Goal: Task Accomplishment & Management: Use online tool/utility

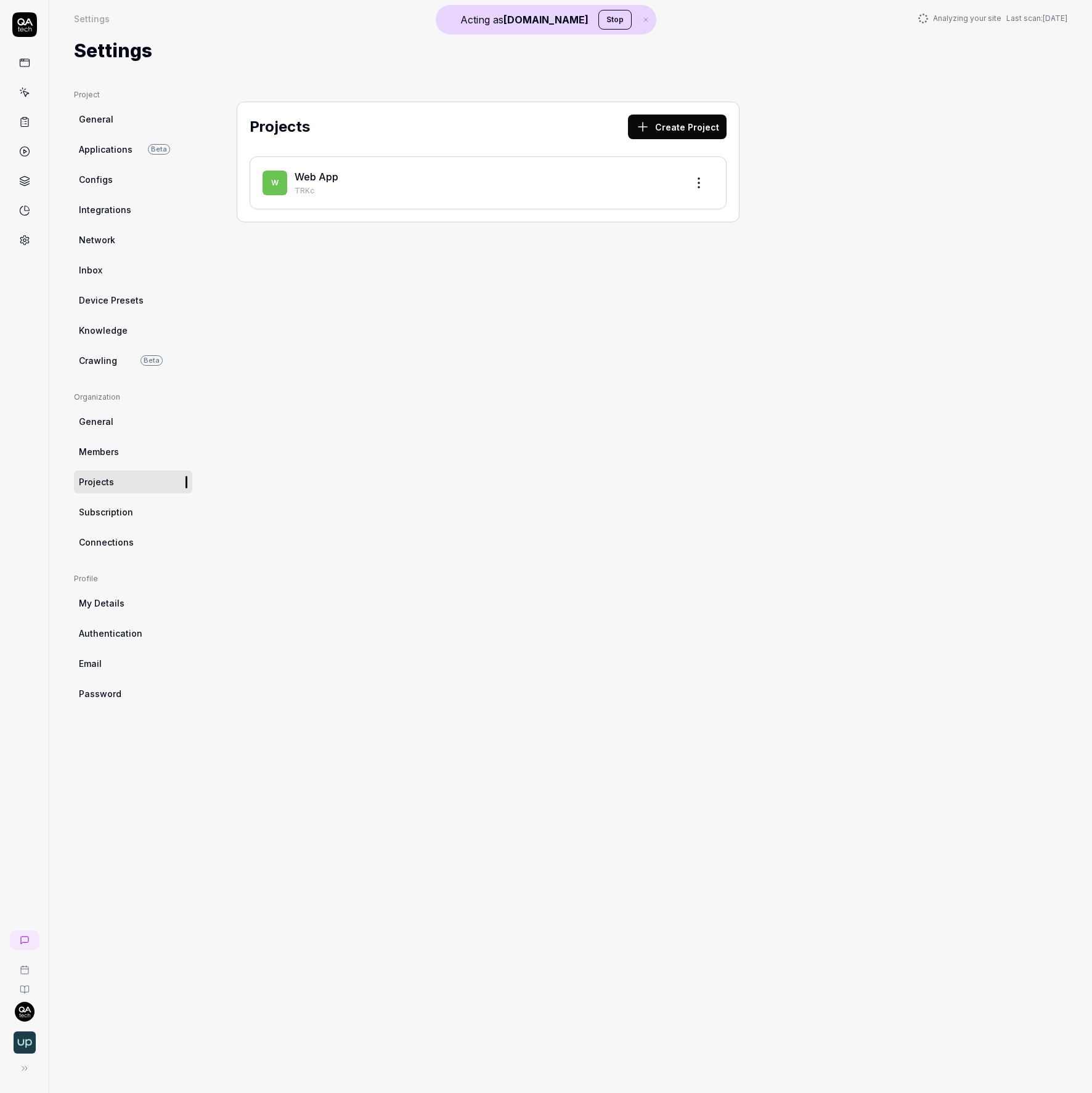
click at [598, 12] on button "Stop" at bounding box center [615, 19] width 33 height 20
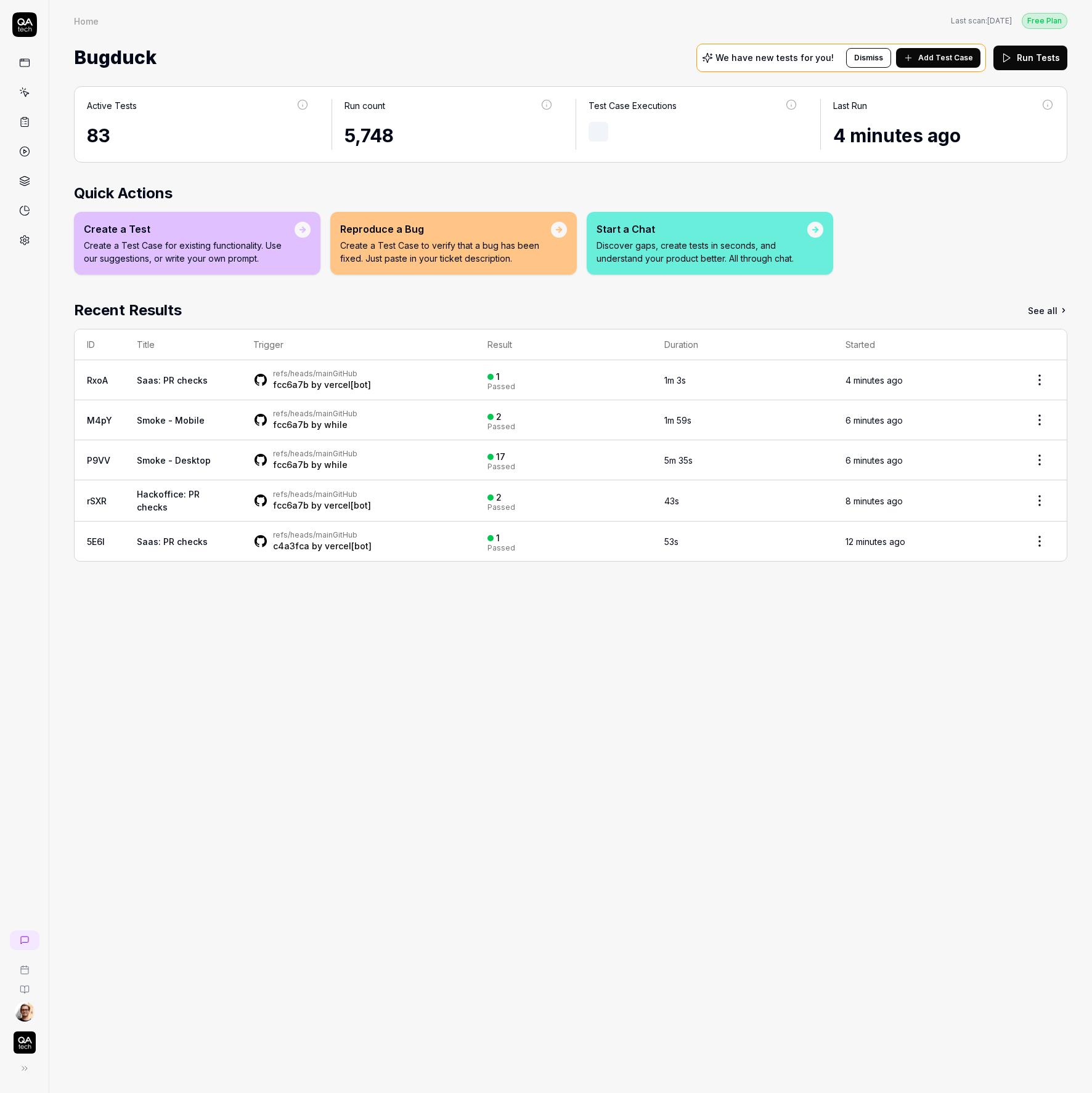
click at [24, 1006] on html "Home Free Plan Home Last scan: Aug 14 2025 Free Plan Bugduck We have new tests …" at bounding box center [546, 546] width 1092 height 1093
click at [215, 1005] on link "Organizations" at bounding box center [214, 1007] width 108 height 27
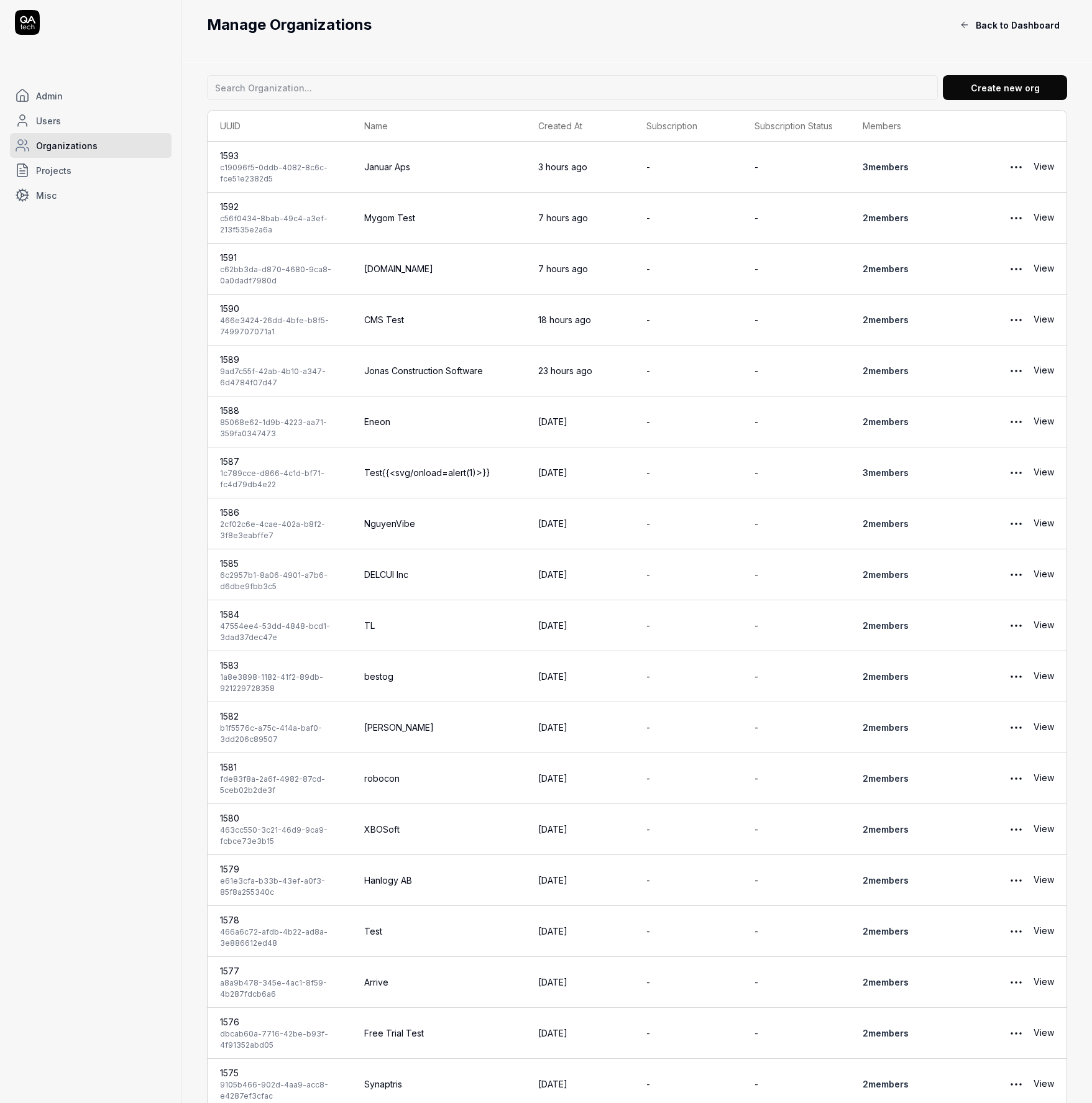
click at [59, 168] on span "Projects" at bounding box center [54, 170] width 35 height 13
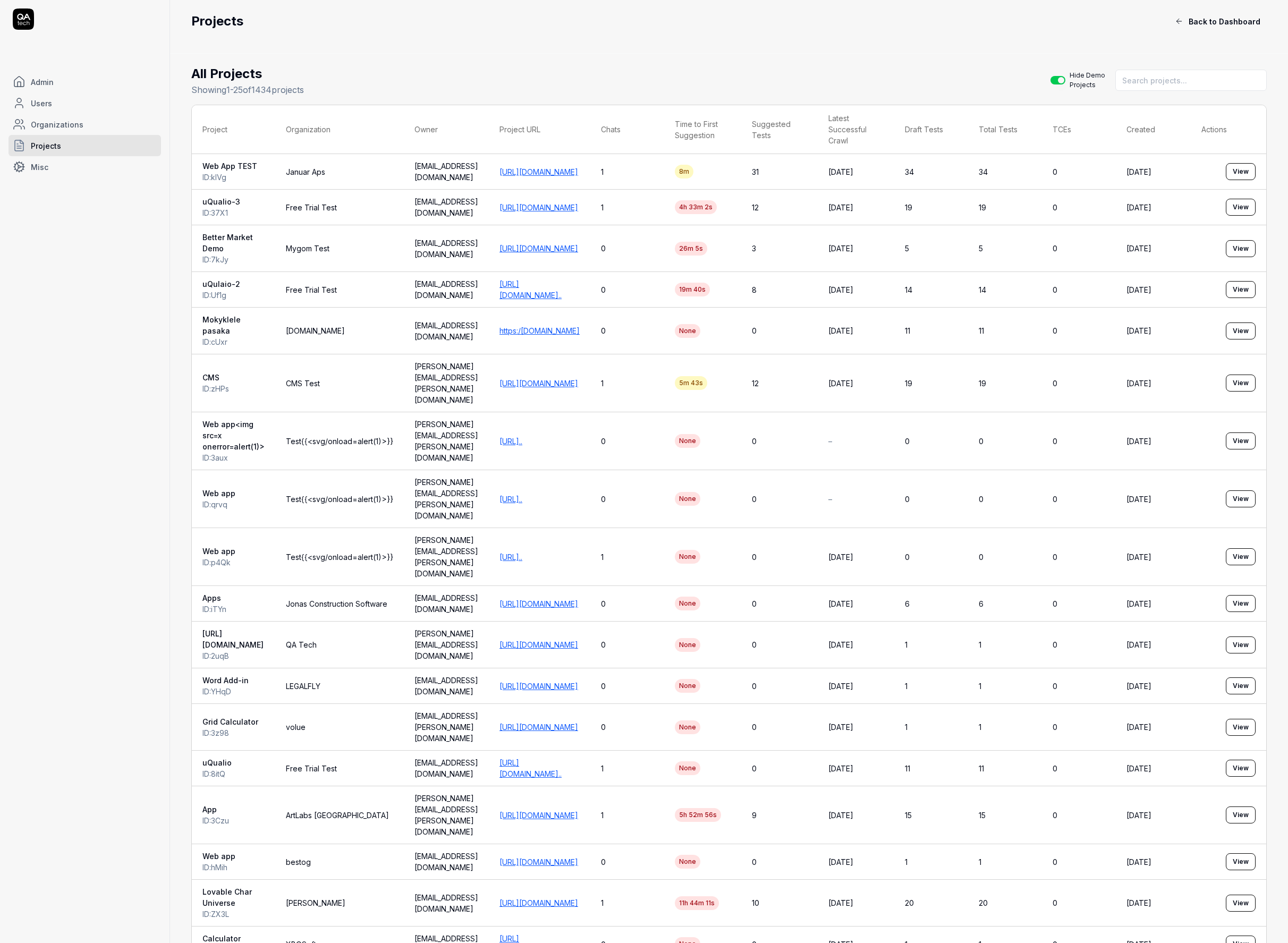
click at [941, 169] on button "View" at bounding box center [1241, 172] width 30 height 17
click at [489, 212] on td "munzirammf0224@gmail.com" at bounding box center [446, 207] width 85 height 36
click at [347, 203] on td "Free Trial Test" at bounding box center [339, 207] width 128 height 36
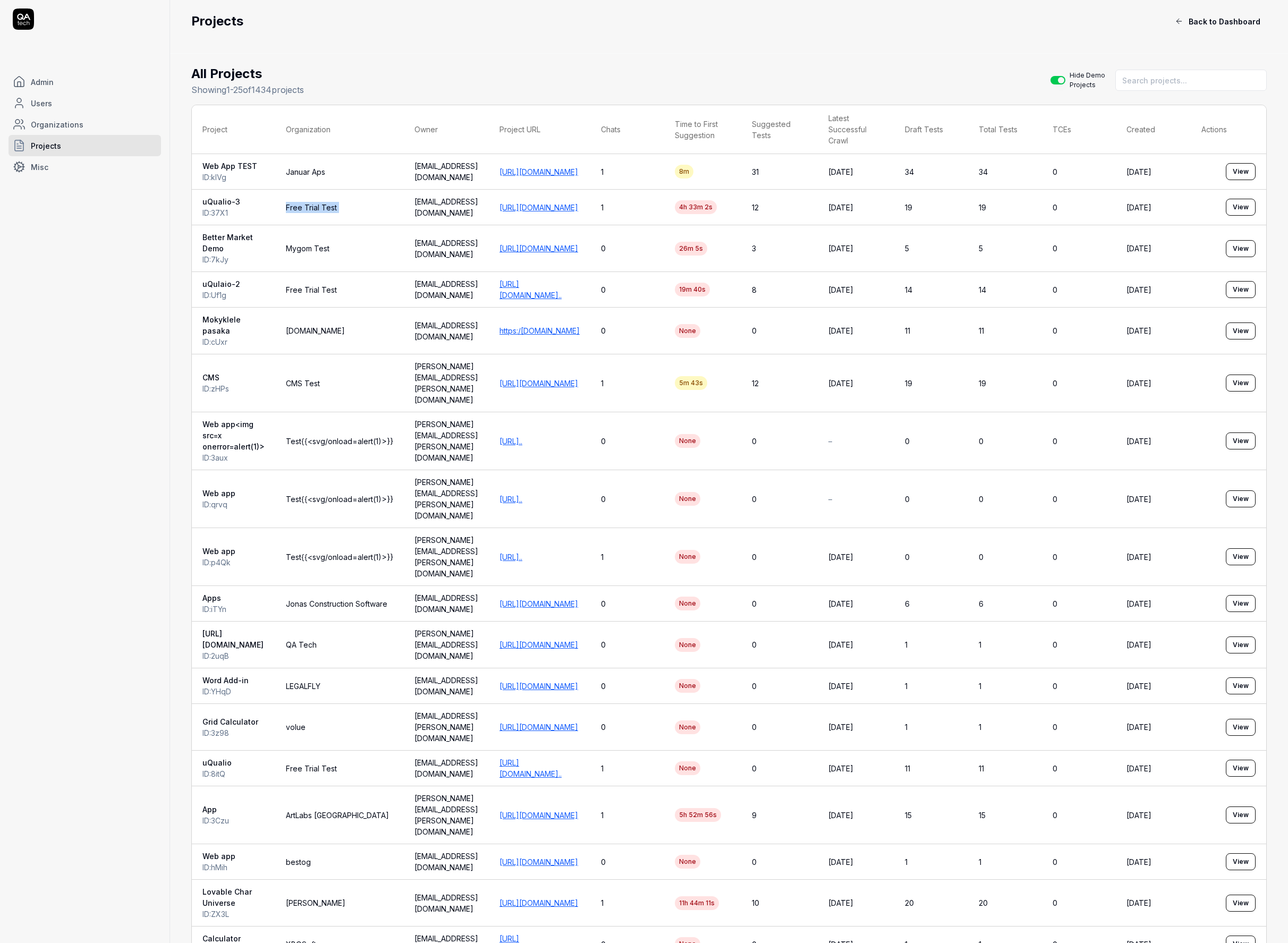
click at [347, 203] on td "Free Trial Test" at bounding box center [339, 207] width 128 height 36
click at [330, 166] on td "Januar Aps" at bounding box center [339, 172] width 128 height 36
click at [447, 169] on td "jasper@januar.com" at bounding box center [446, 172] width 85 height 36
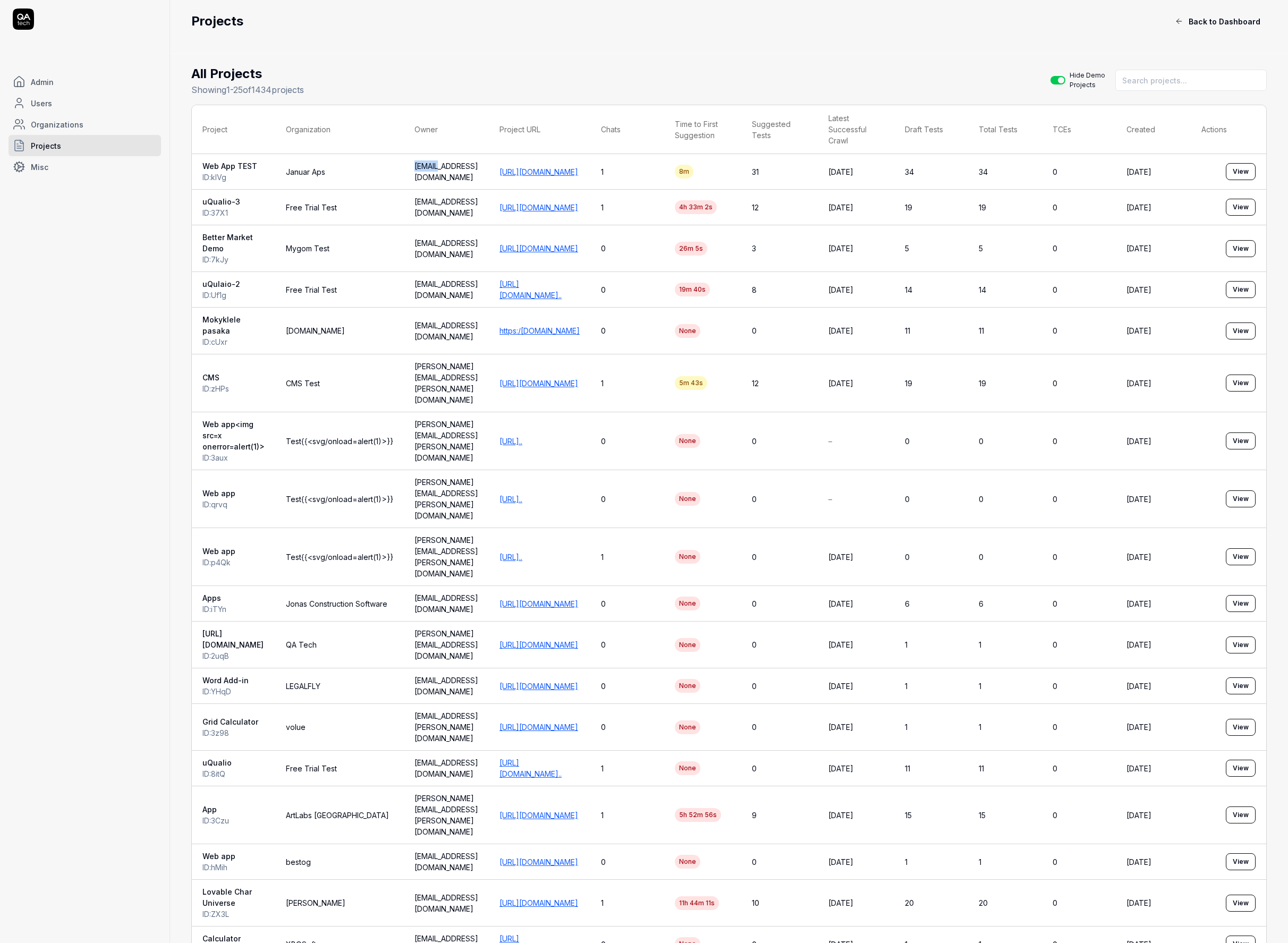
click at [447, 169] on td "jasper@januar.com" at bounding box center [446, 172] width 85 height 36
click at [37, 23] on div at bounding box center [84, 19] width 153 height 22
click at [20, 15] on icon at bounding box center [23, 19] width 22 height 22
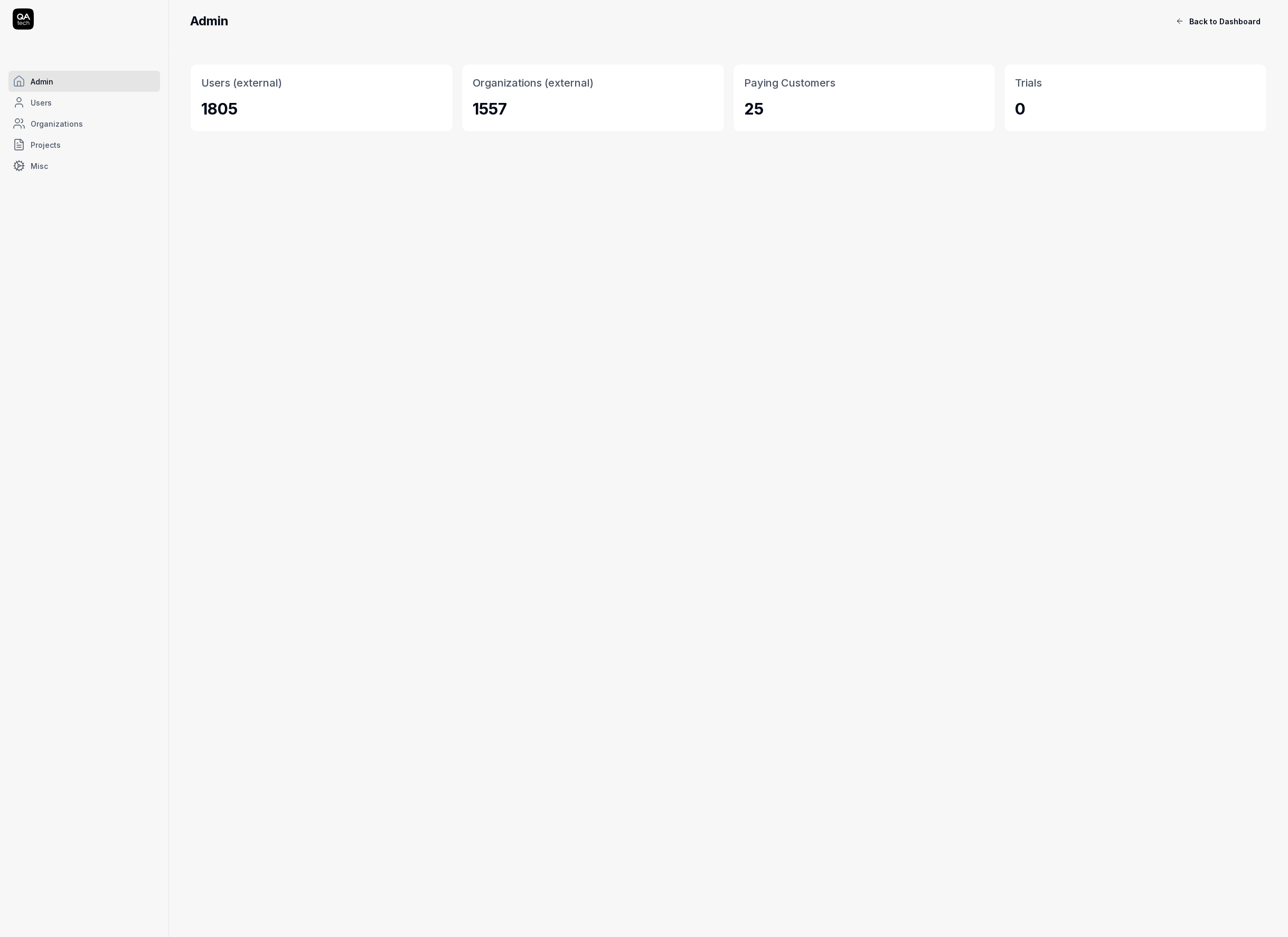
click at [28, 24] on icon at bounding box center [23, 19] width 21 height 21
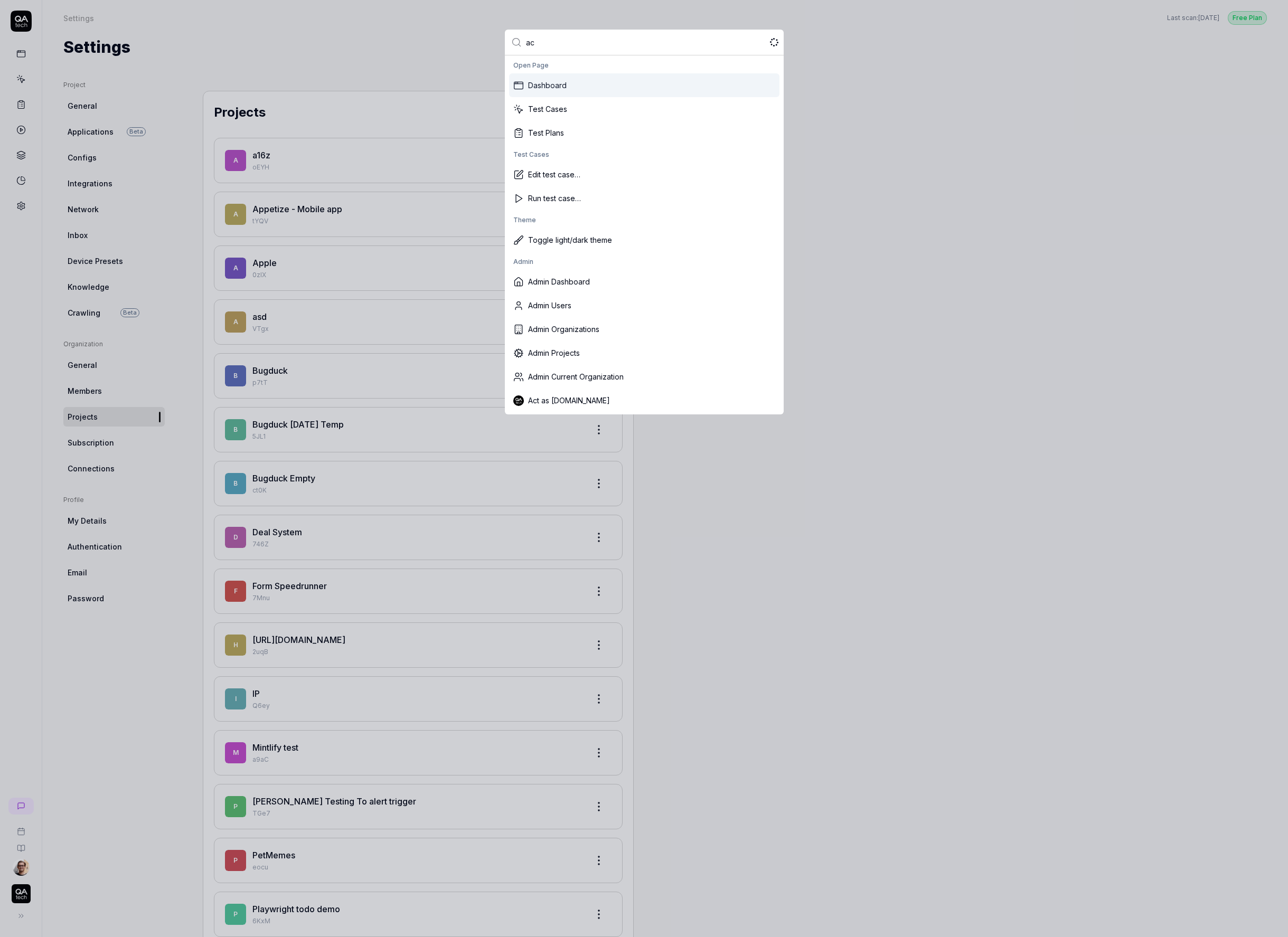
type input "act"
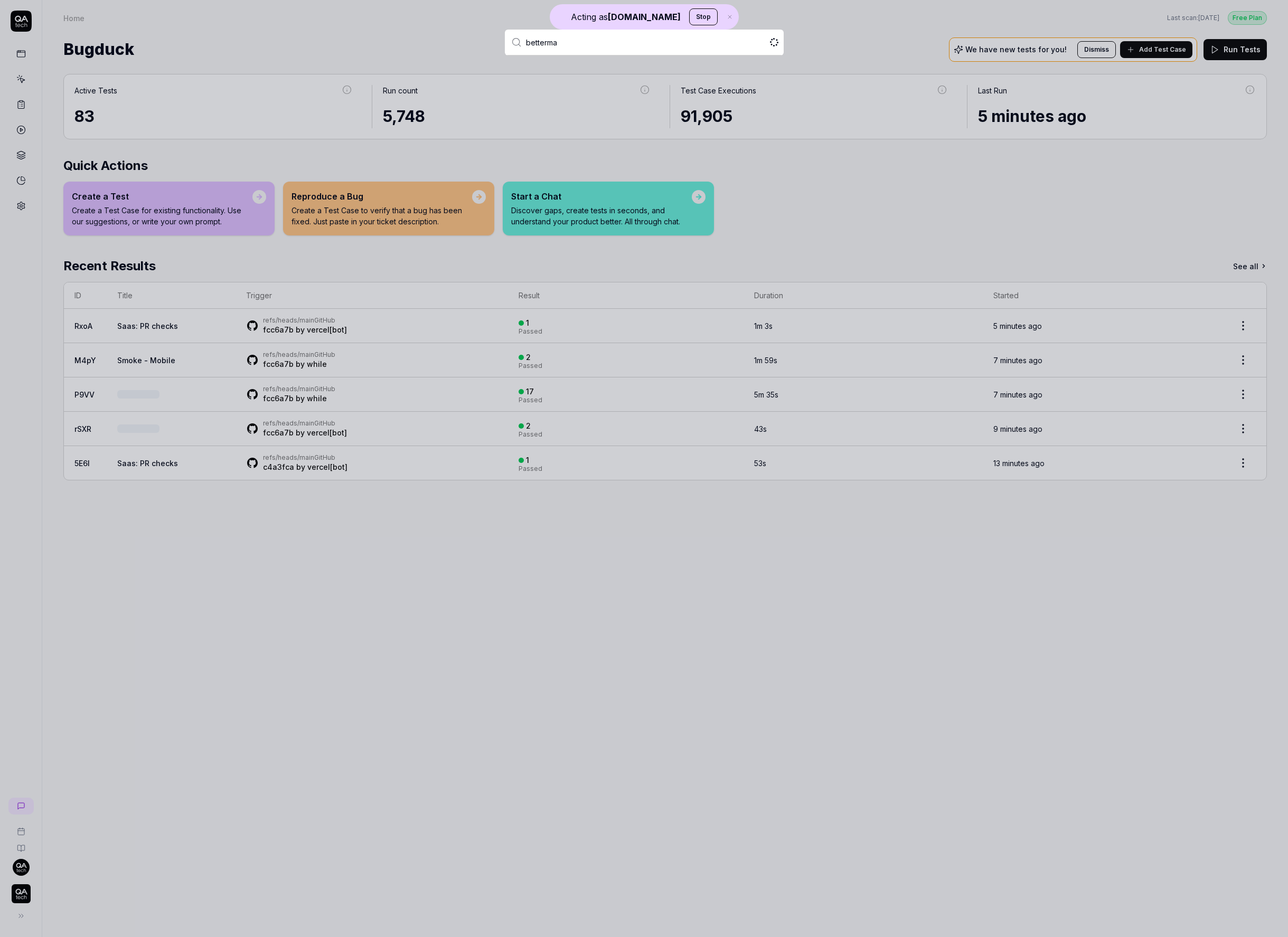
type input "bettermar"
type input "better"
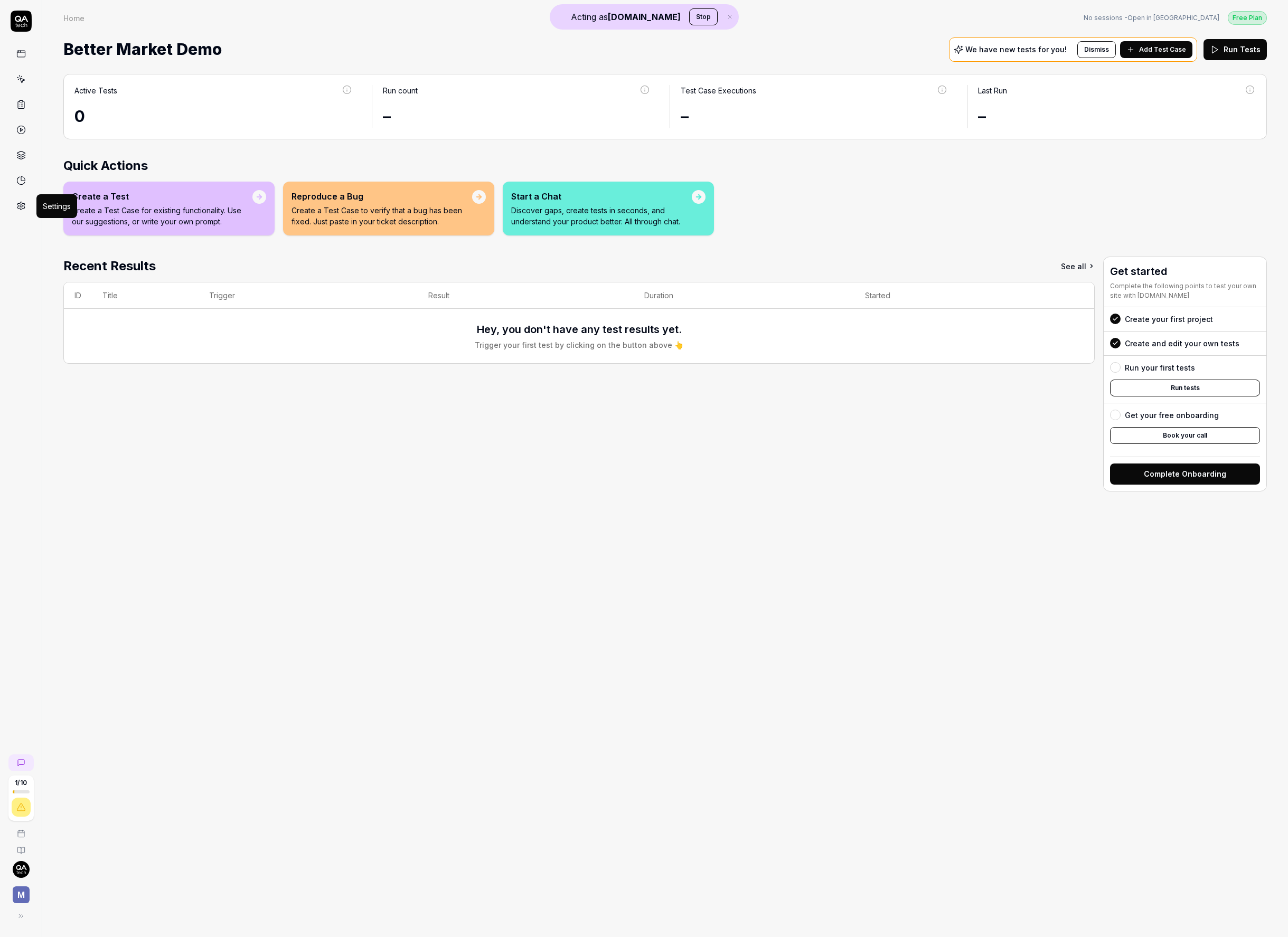
click at [20, 202] on icon at bounding box center [21, 205] width 9 height 9
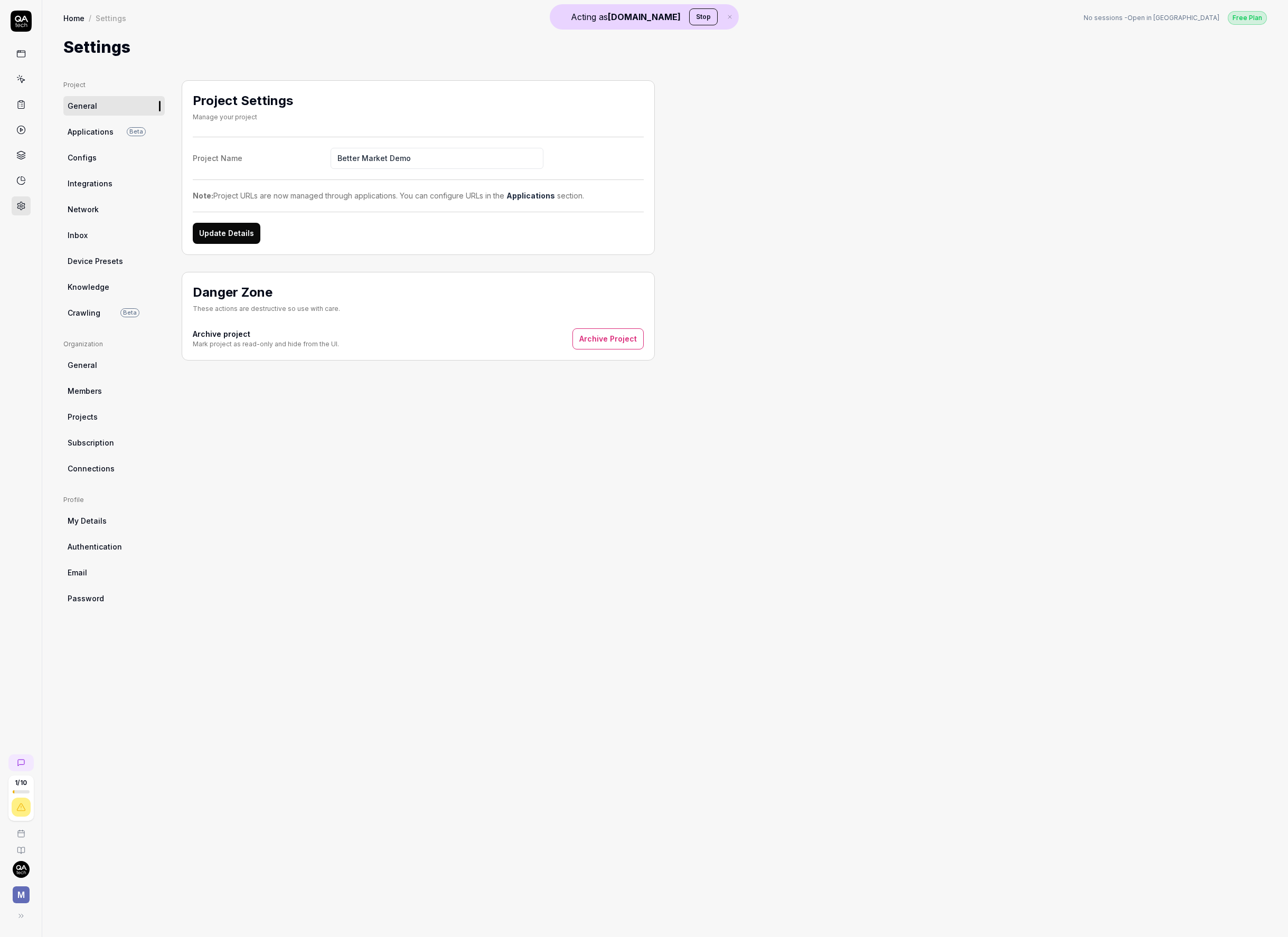
click at [116, 317] on link "Crawling Beta" at bounding box center [114, 313] width 101 height 20
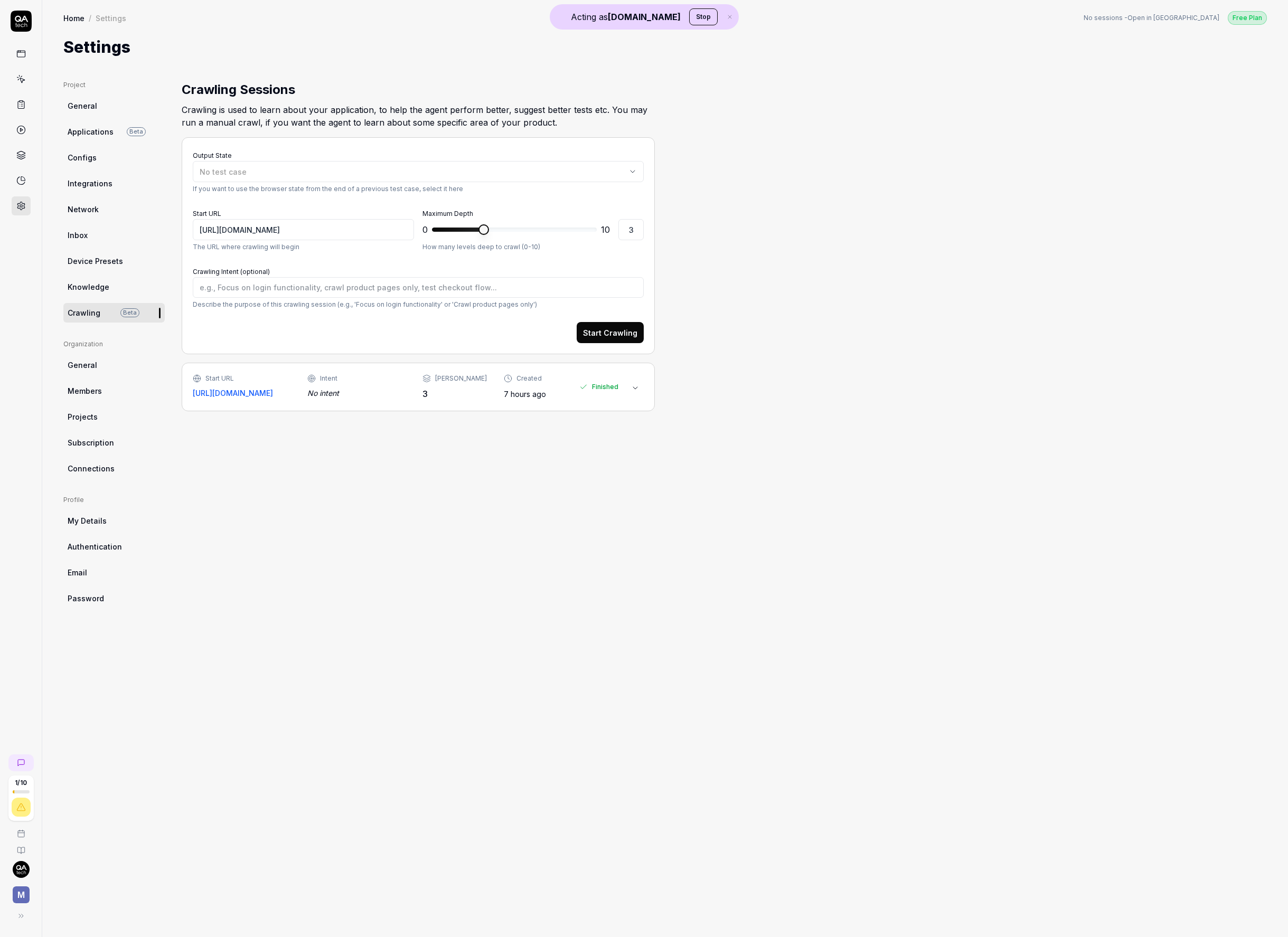
click at [632, 385] on icon at bounding box center [635, 388] width 8 height 8
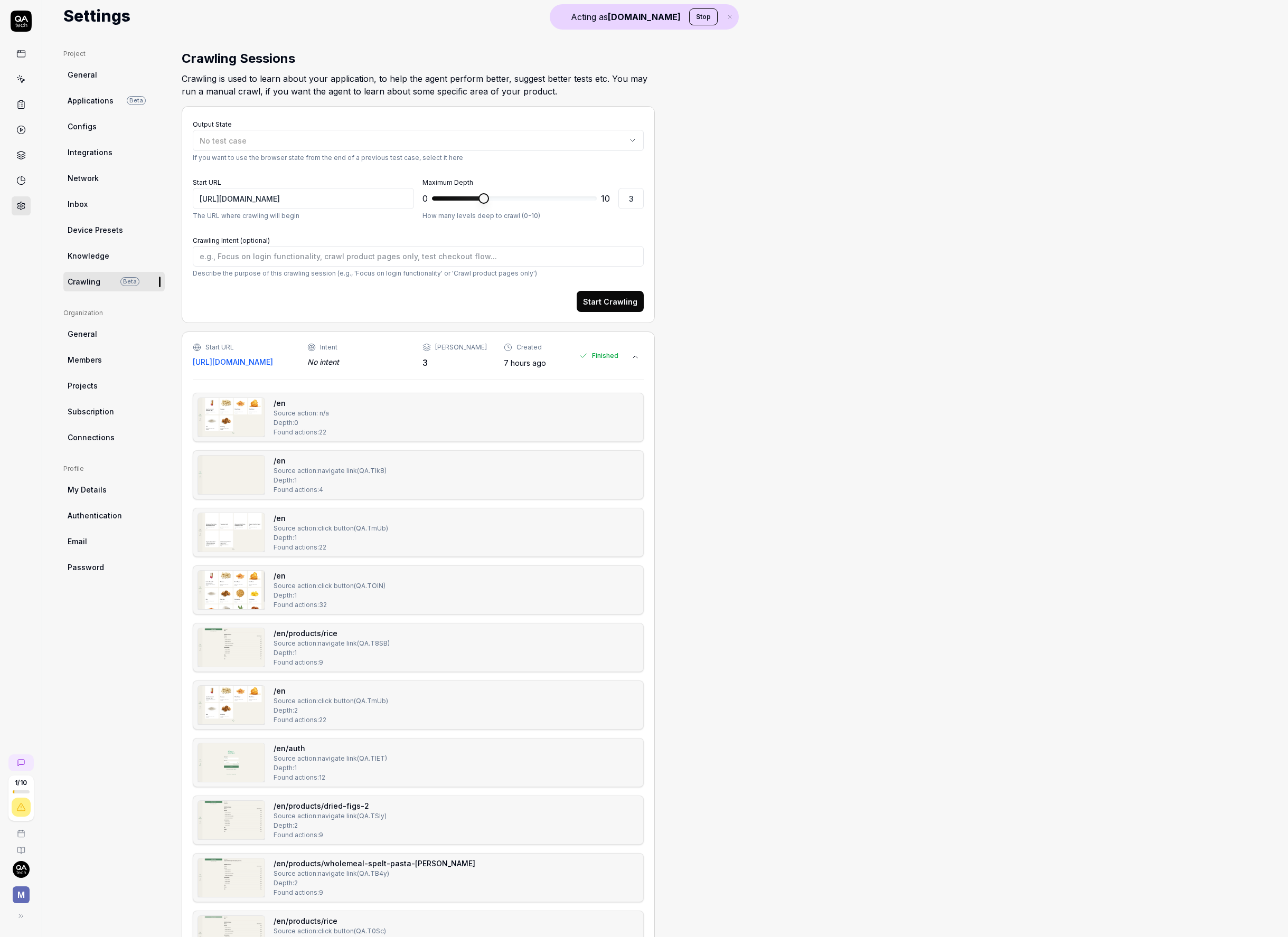
scroll to position [563, 0]
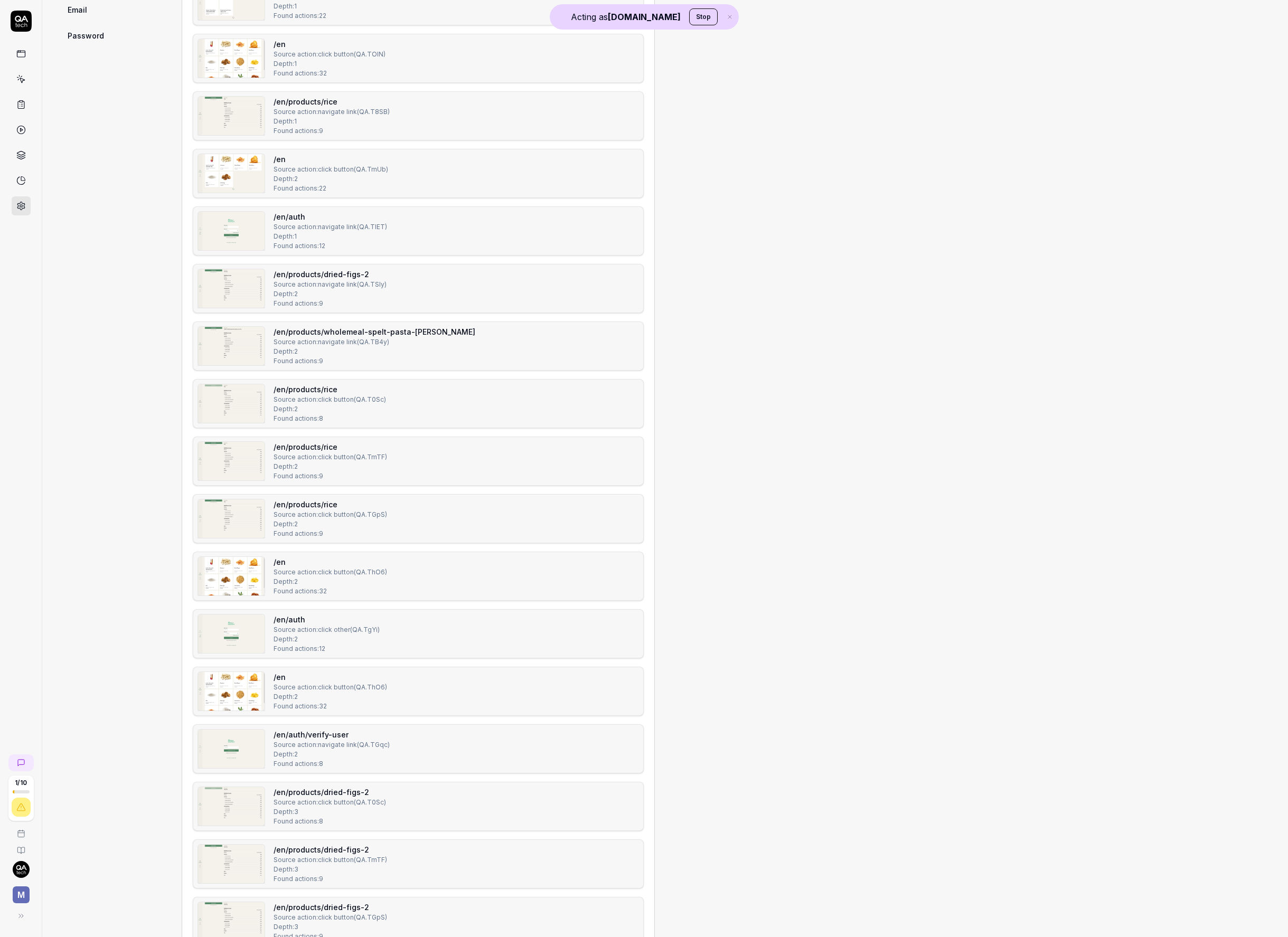
click at [320, 559] on div "/en Source action: click button ( QA.ThO6 ) Depth: 2 Found actions: 32" at bounding box center [330, 576] width 113 height 39
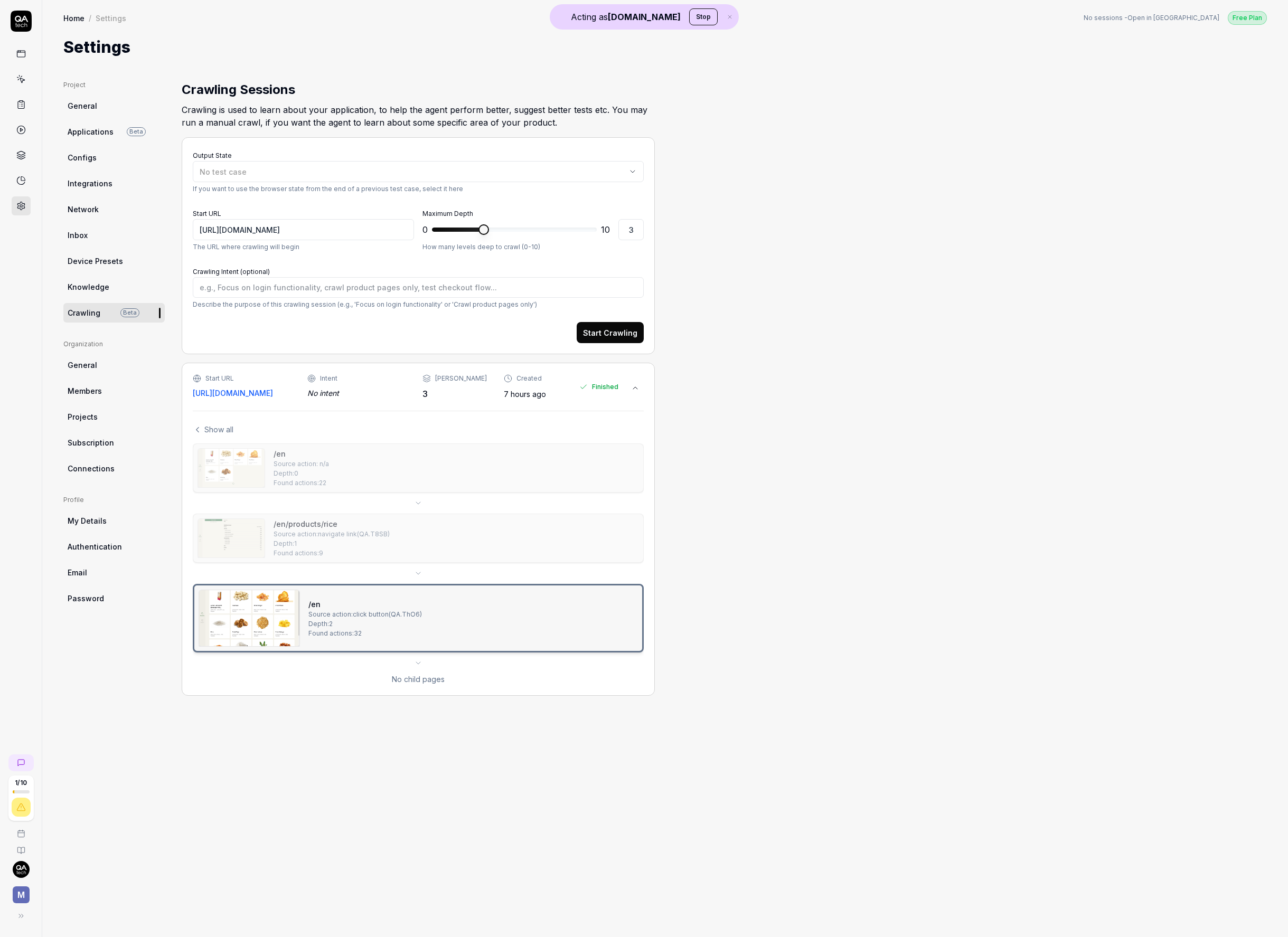
scroll to position [0, 0]
click at [375, 472] on div "/en Source action: n/a Depth: 0 Found actions: 22" at bounding box center [418, 468] width 442 height 39
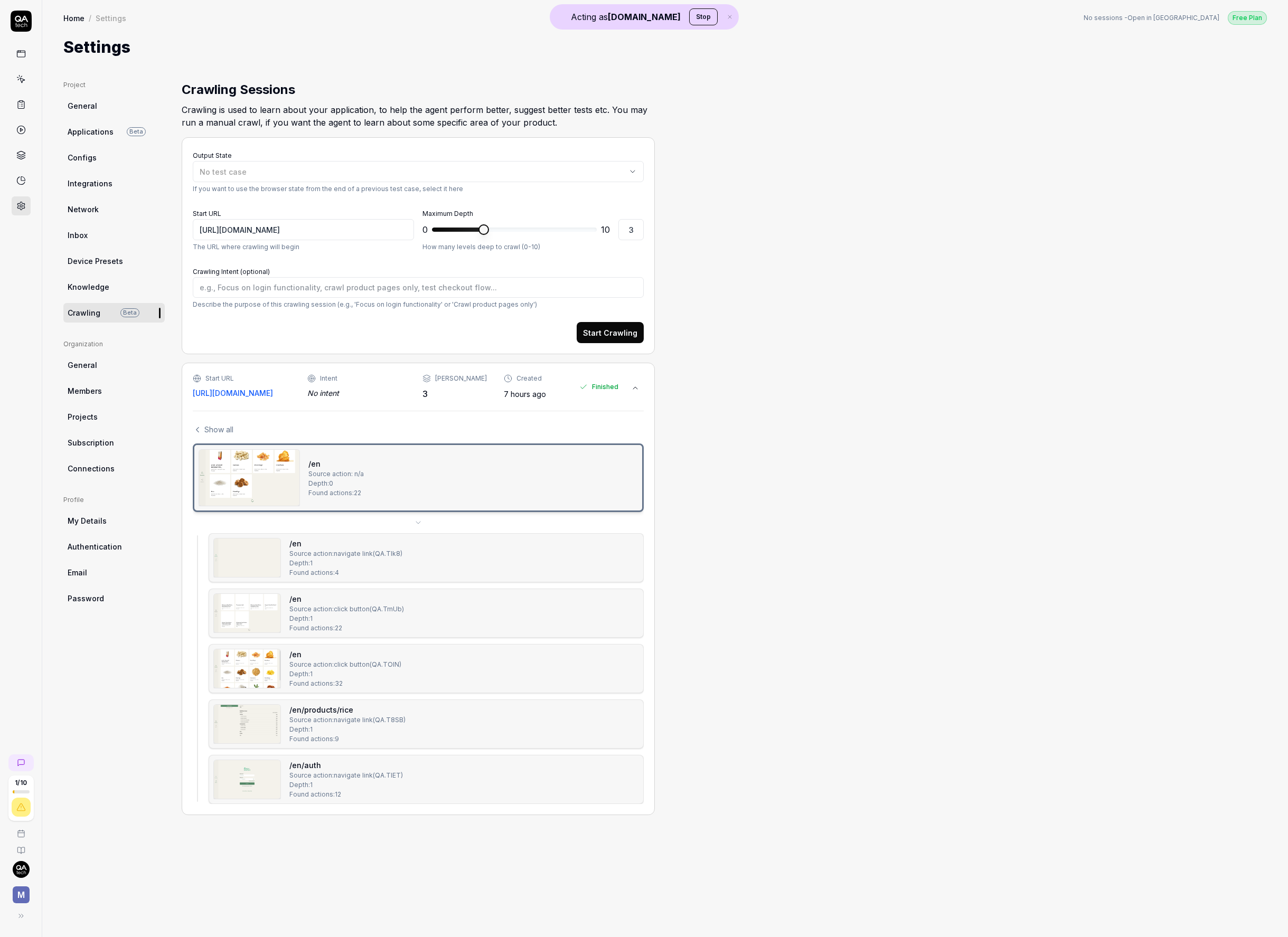
click at [261, 484] on img at bounding box center [249, 478] width 100 height 56
click at [335, 562] on div "/en Source action: navigate link ( QA.TIk8 ) Depth: 1 Found actions: 4" at bounding box center [346, 558] width 113 height 39
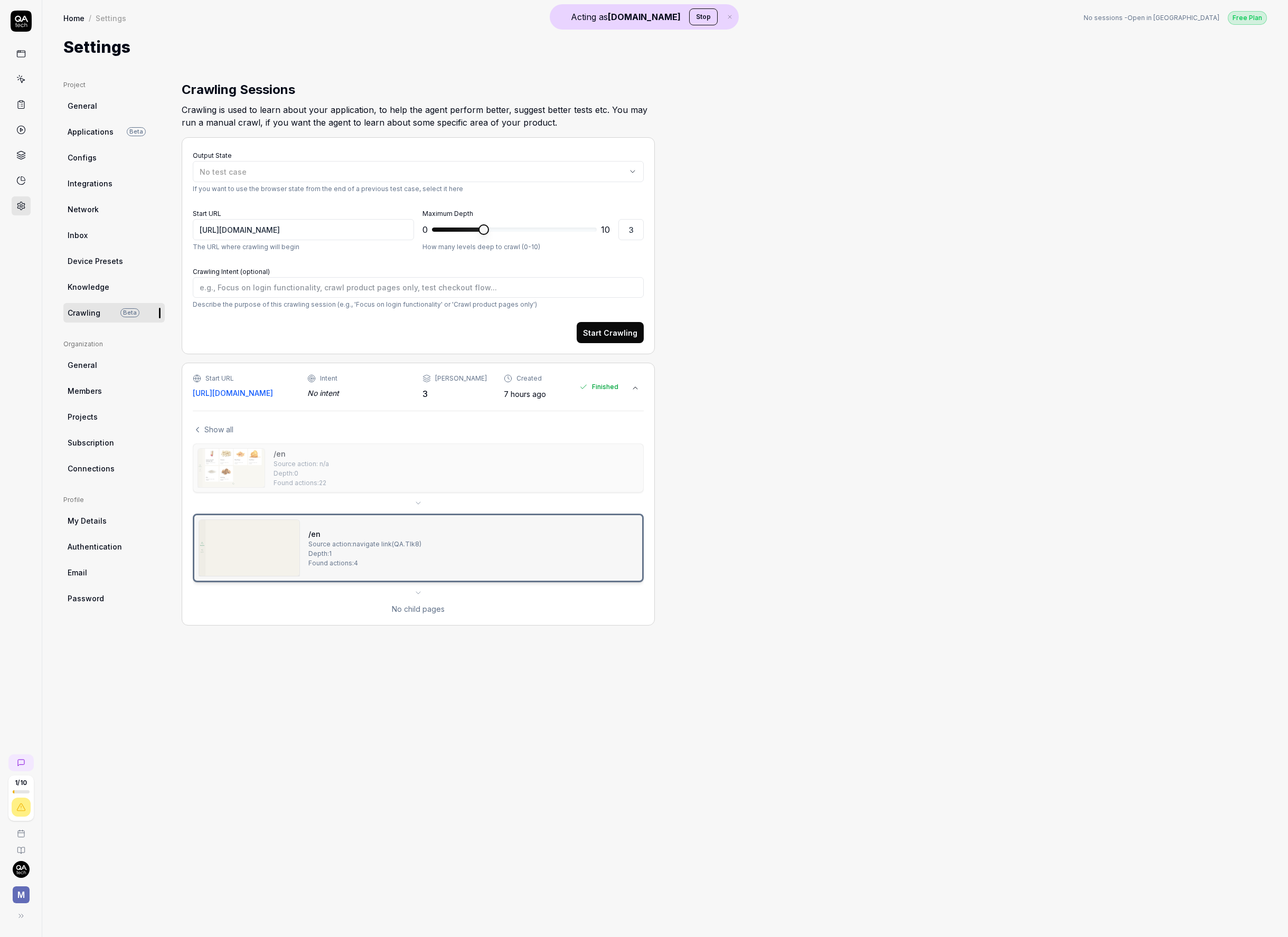
click at [358, 478] on div "/en Source action: n/a Depth: 0 Found actions: 22" at bounding box center [418, 468] width 442 height 39
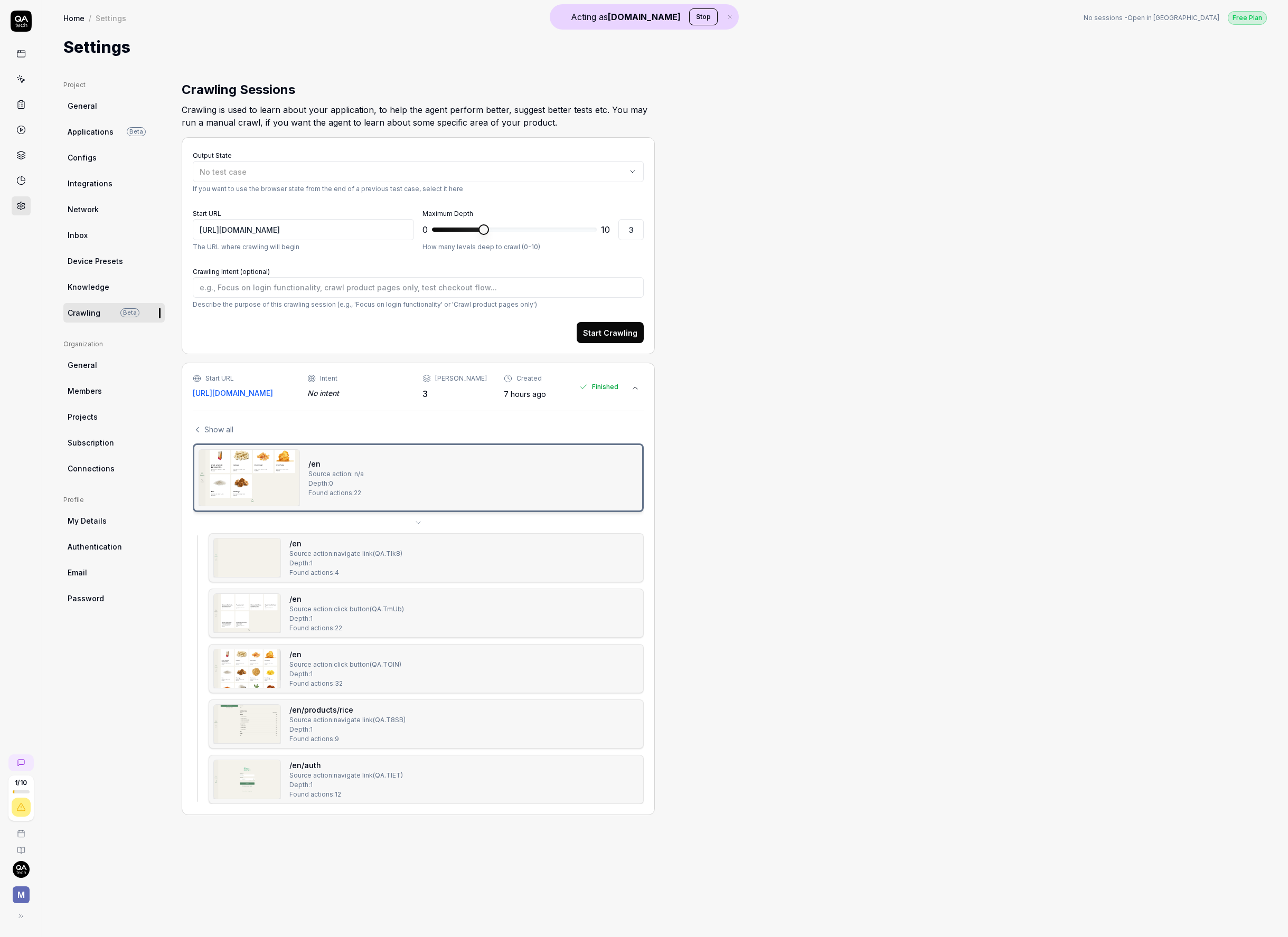
click at [384, 762] on div "/en/auth Source action: navigate link ( QA.TIET ) Depth: 1 Found actions: 12" at bounding box center [346, 780] width 113 height 39
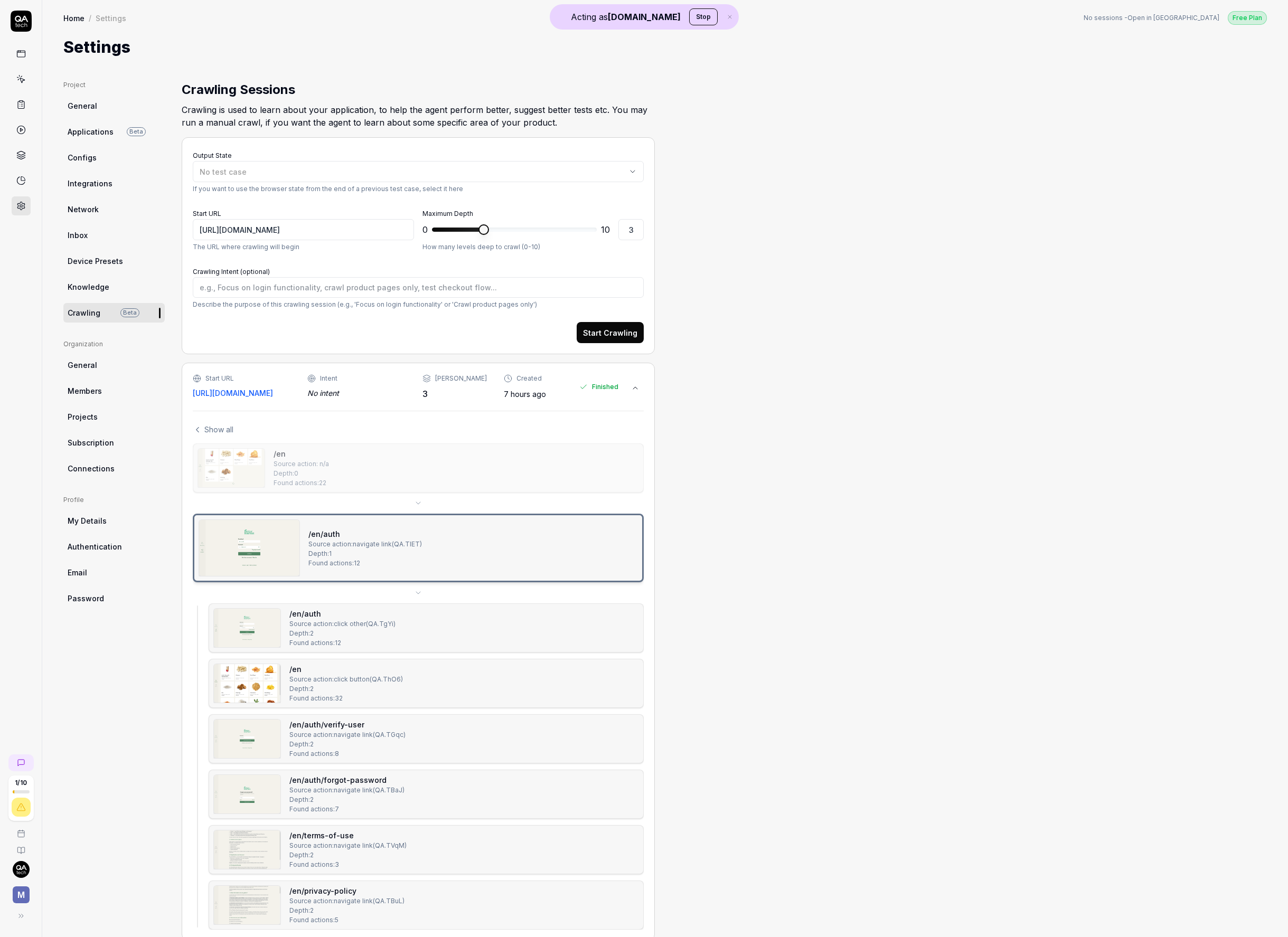
click at [216, 427] on span "Show all" at bounding box center [219, 430] width 29 height 11
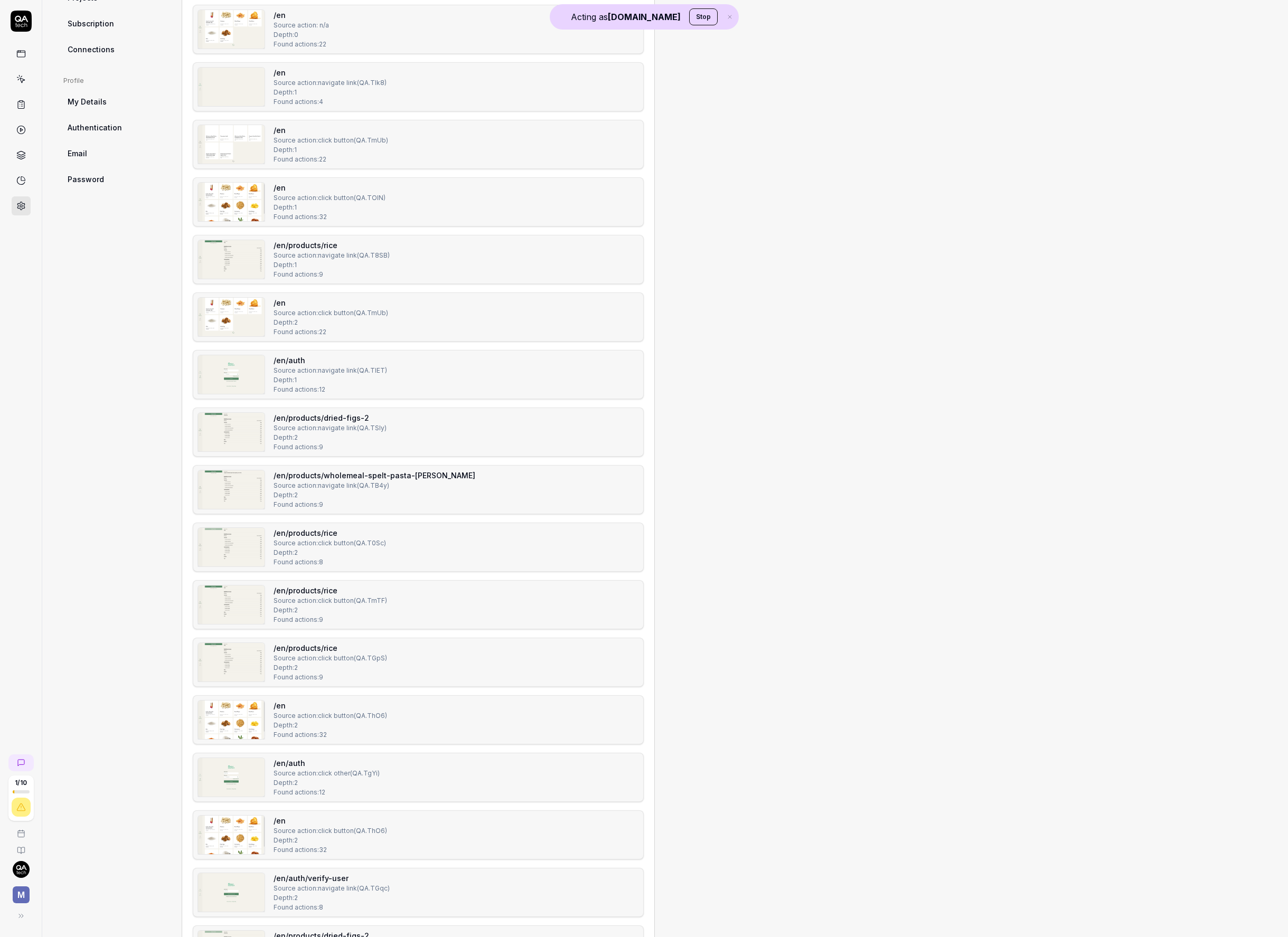
scroll to position [690, 0]
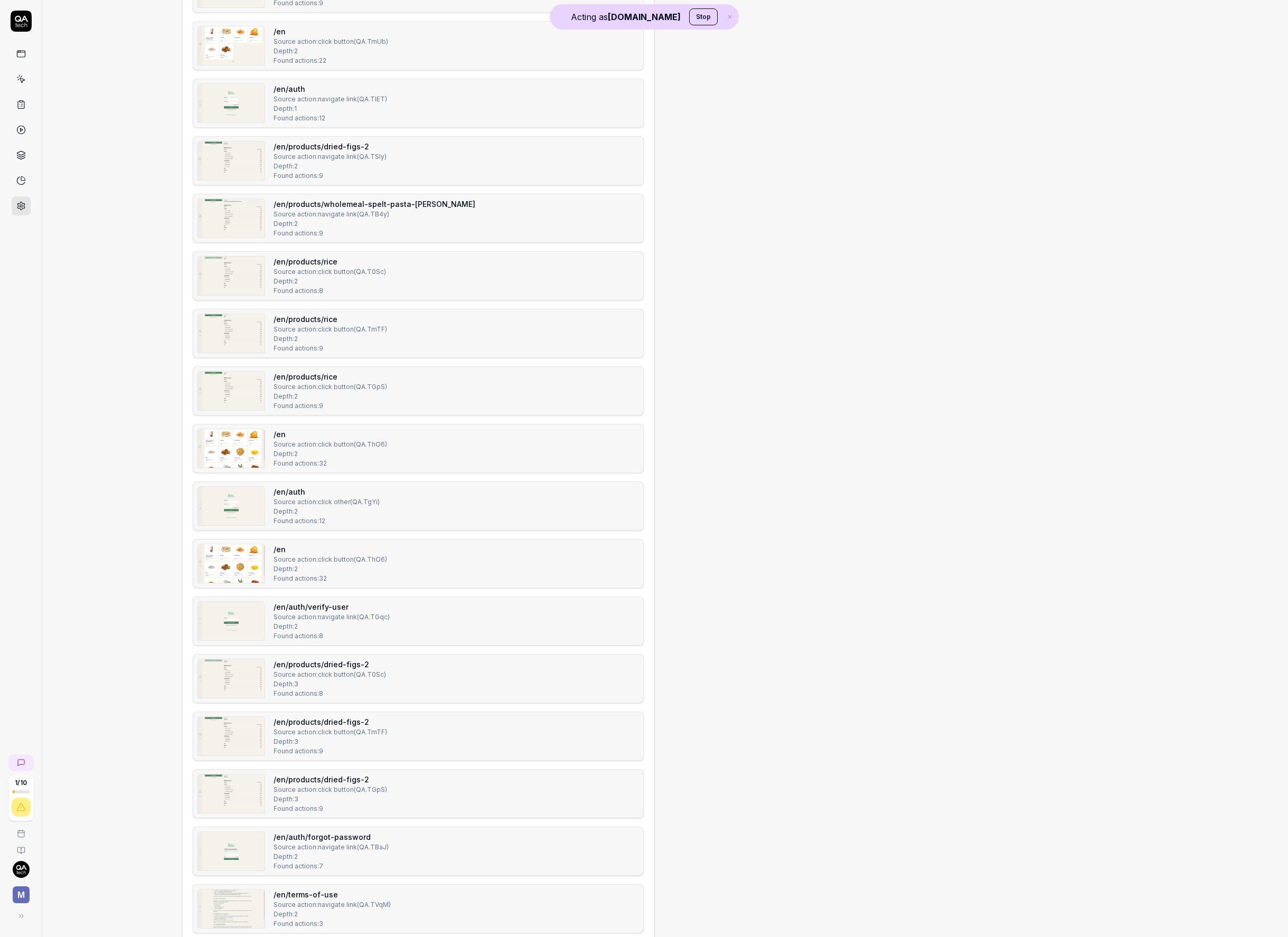
click at [519, 542] on div "/en Source action: click button ( QA.ThO6 ) Depth: 2 Found actions: 32" at bounding box center [418, 564] width 451 height 49
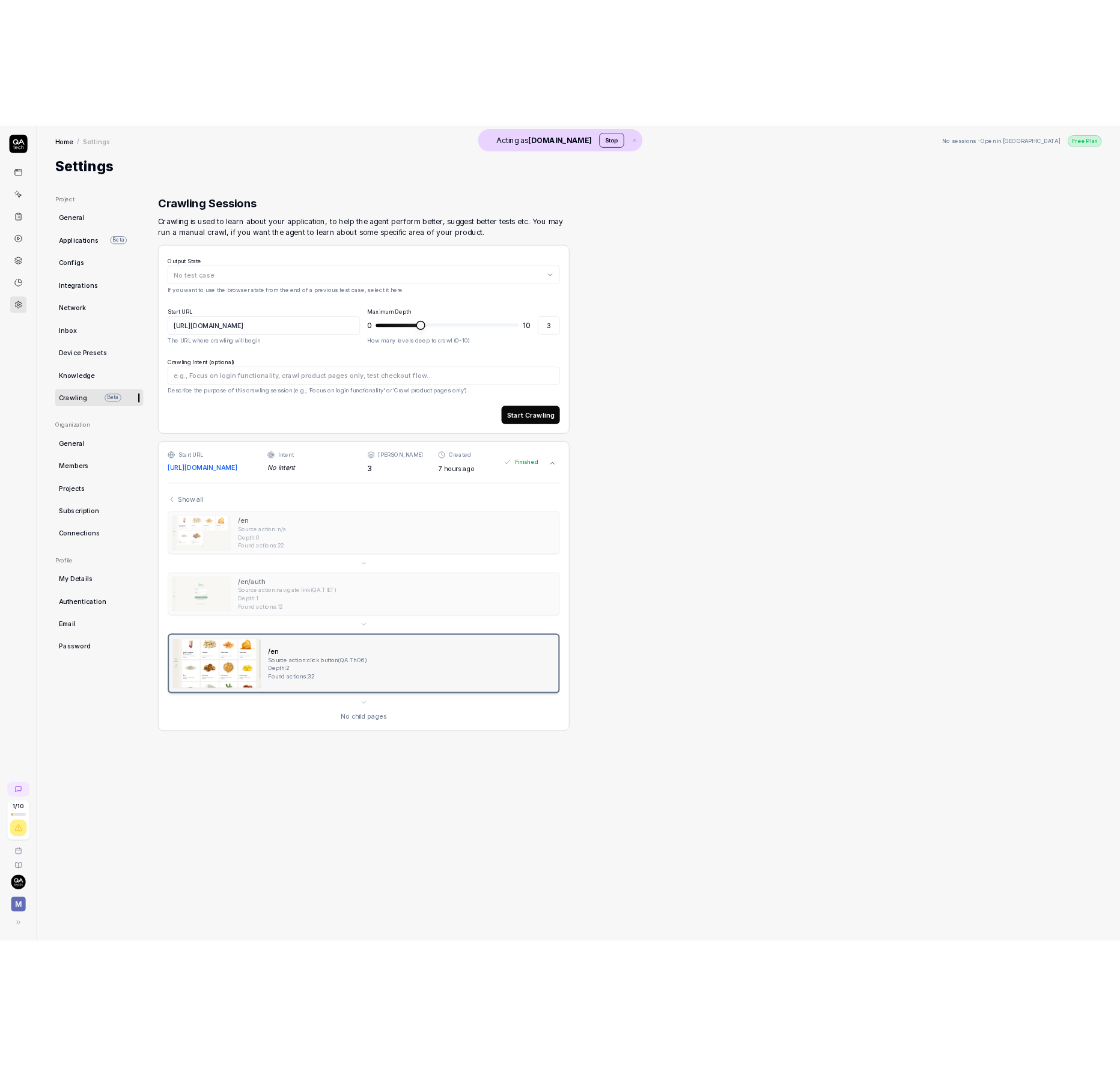
scroll to position [0, 0]
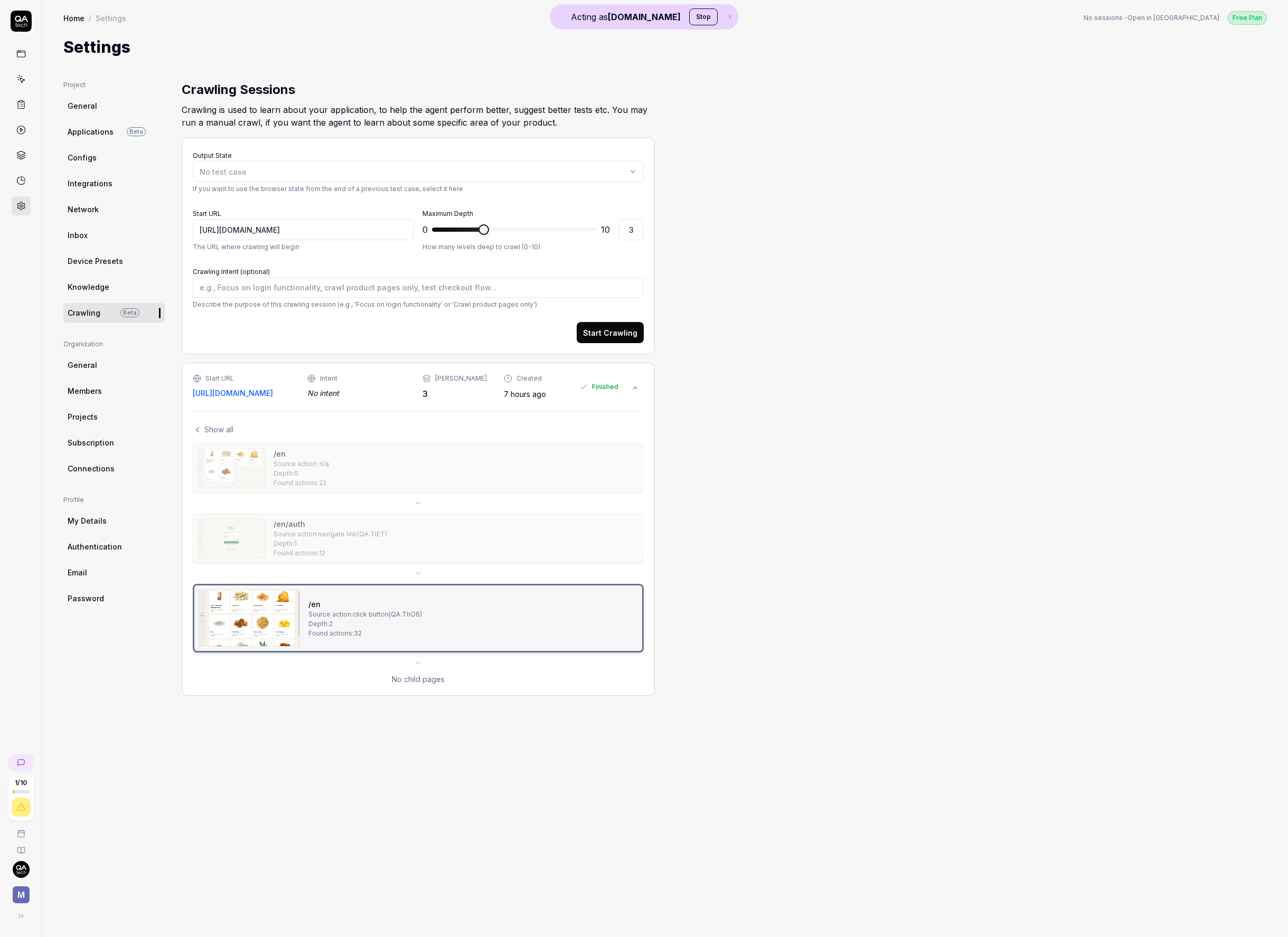
click at [689, 15] on button "Stop" at bounding box center [704, 16] width 29 height 17
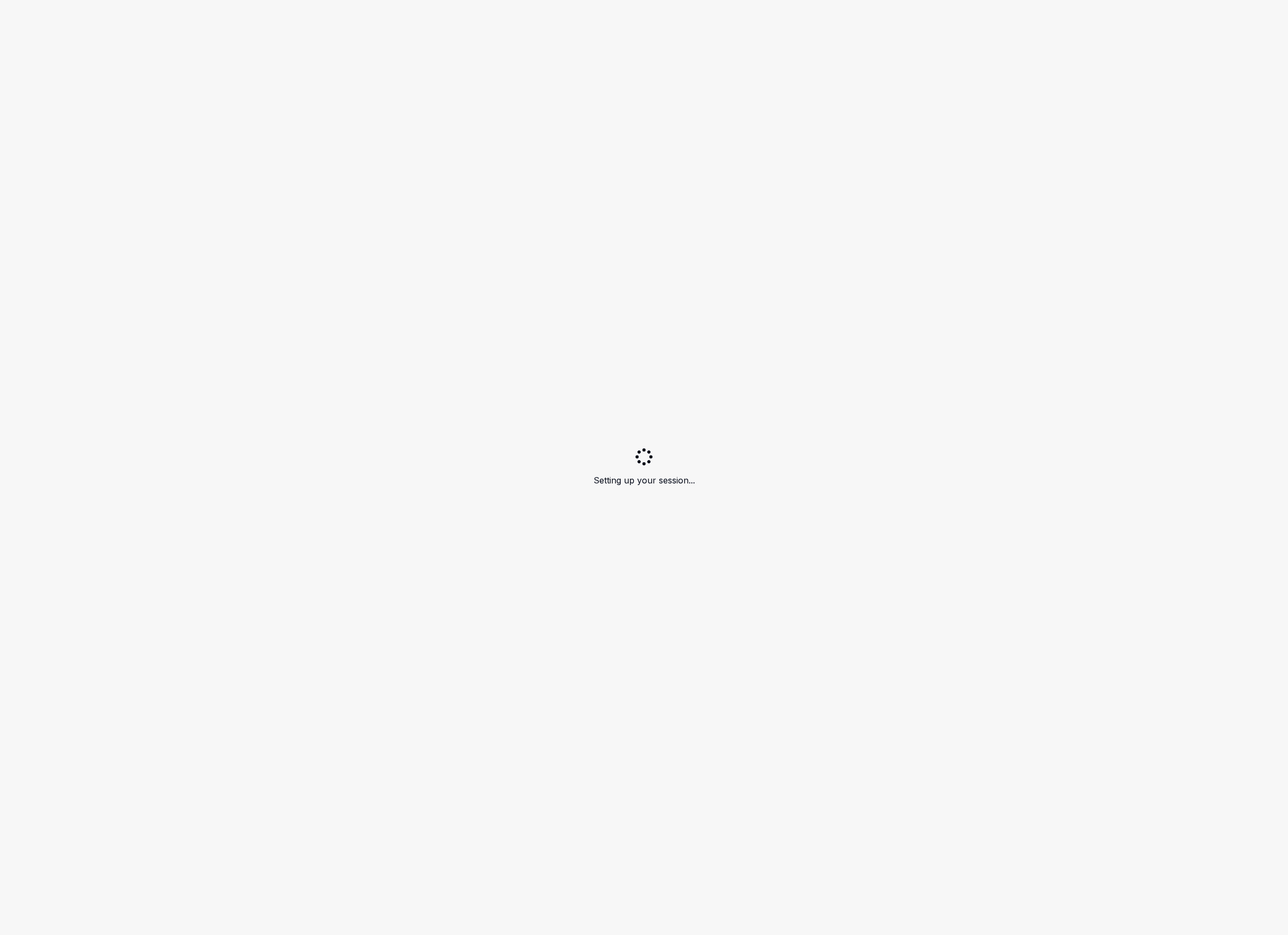
type textarea "*"
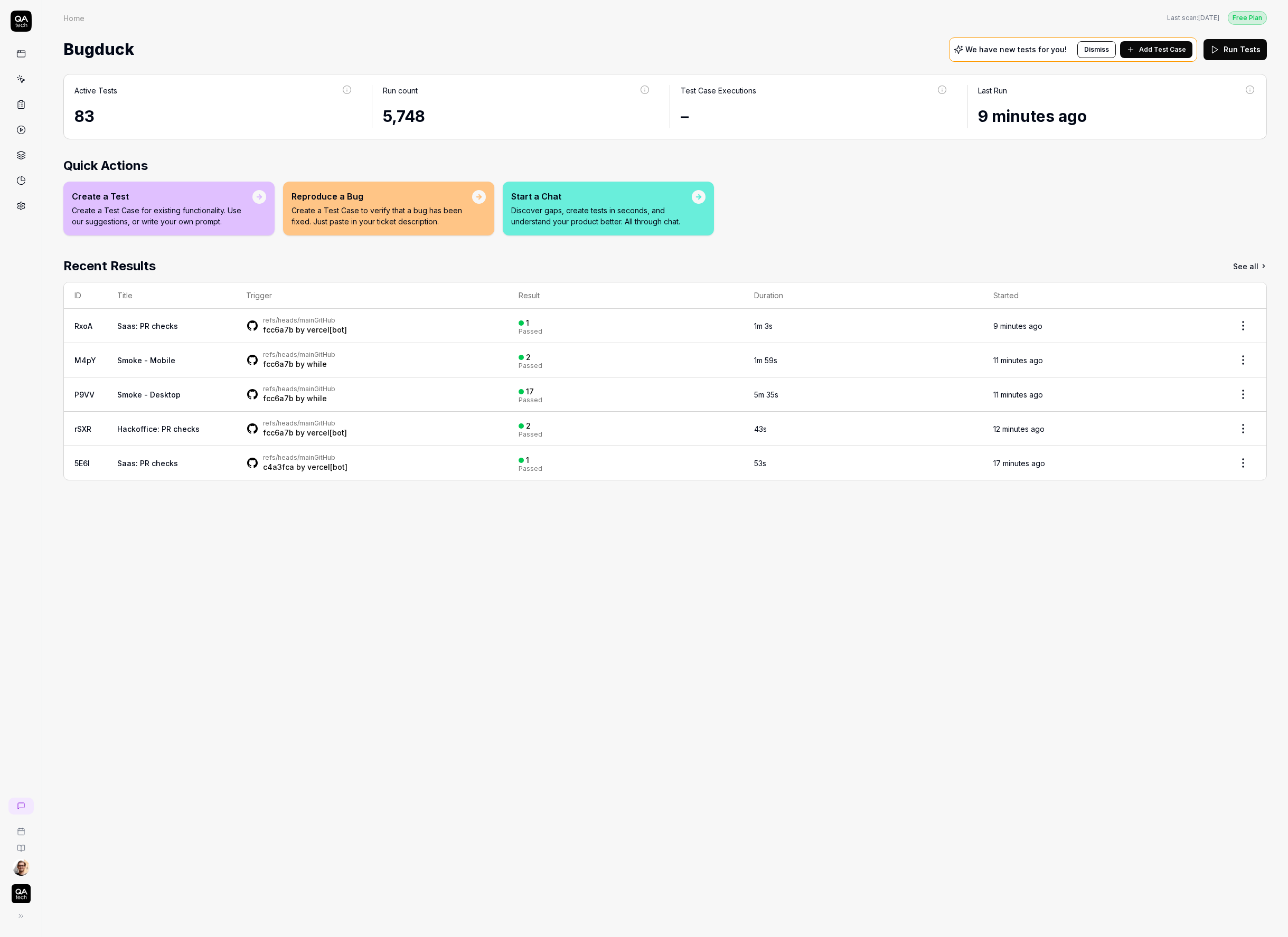
click at [454, 18] on div "Home Last scan: [DATE] Free Plan" at bounding box center [665, 18] width 1204 height 14
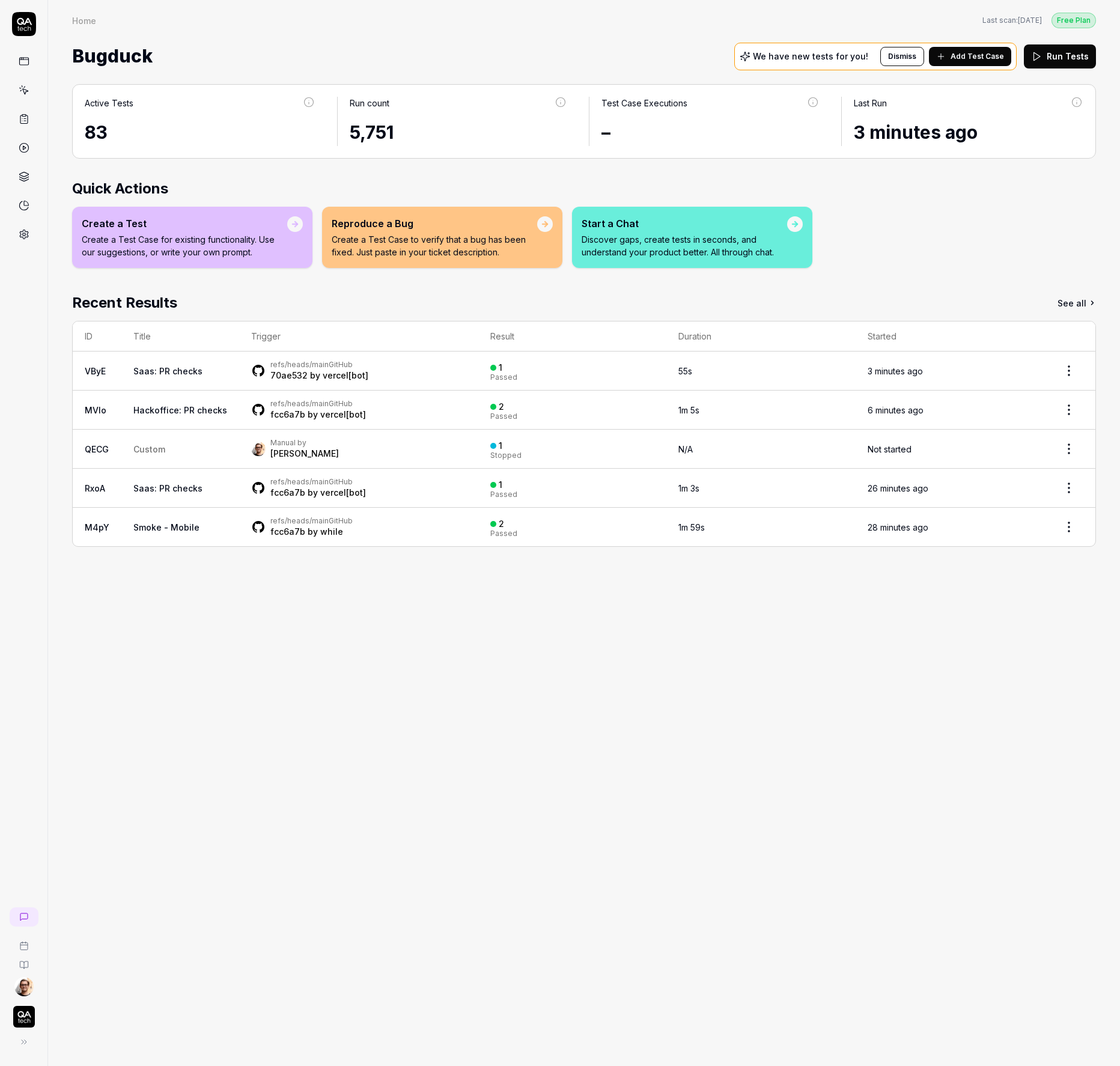
click at [145, 650] on div "Active Tests 83 Run count 5,751 Test Case Executions – Last Run 3 minutes ago Q…" at bounding box center [584, 569] width 1072 height 994
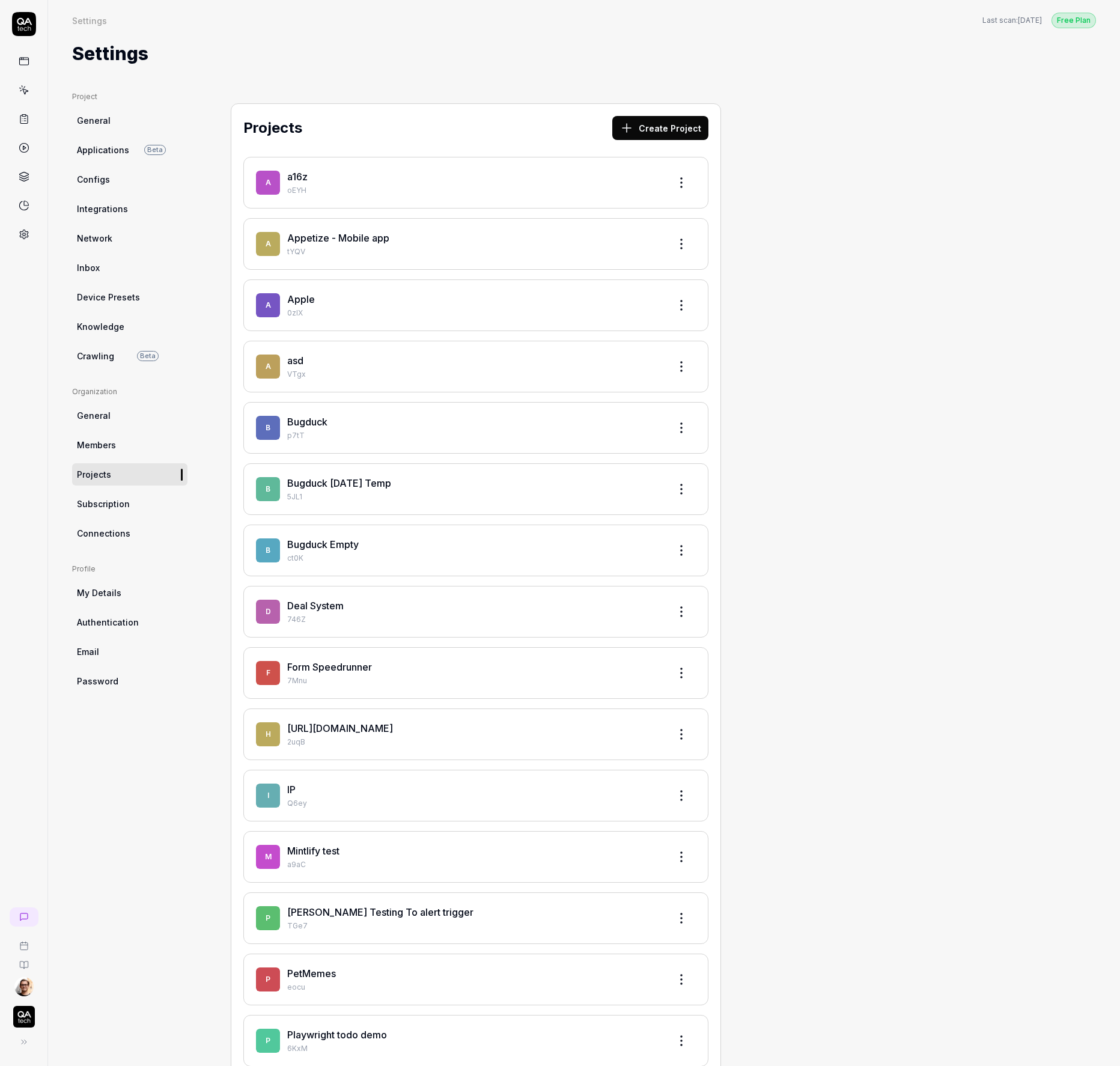
click at [31, 237] on link at bounding box center [24, 234] width 22 height 22
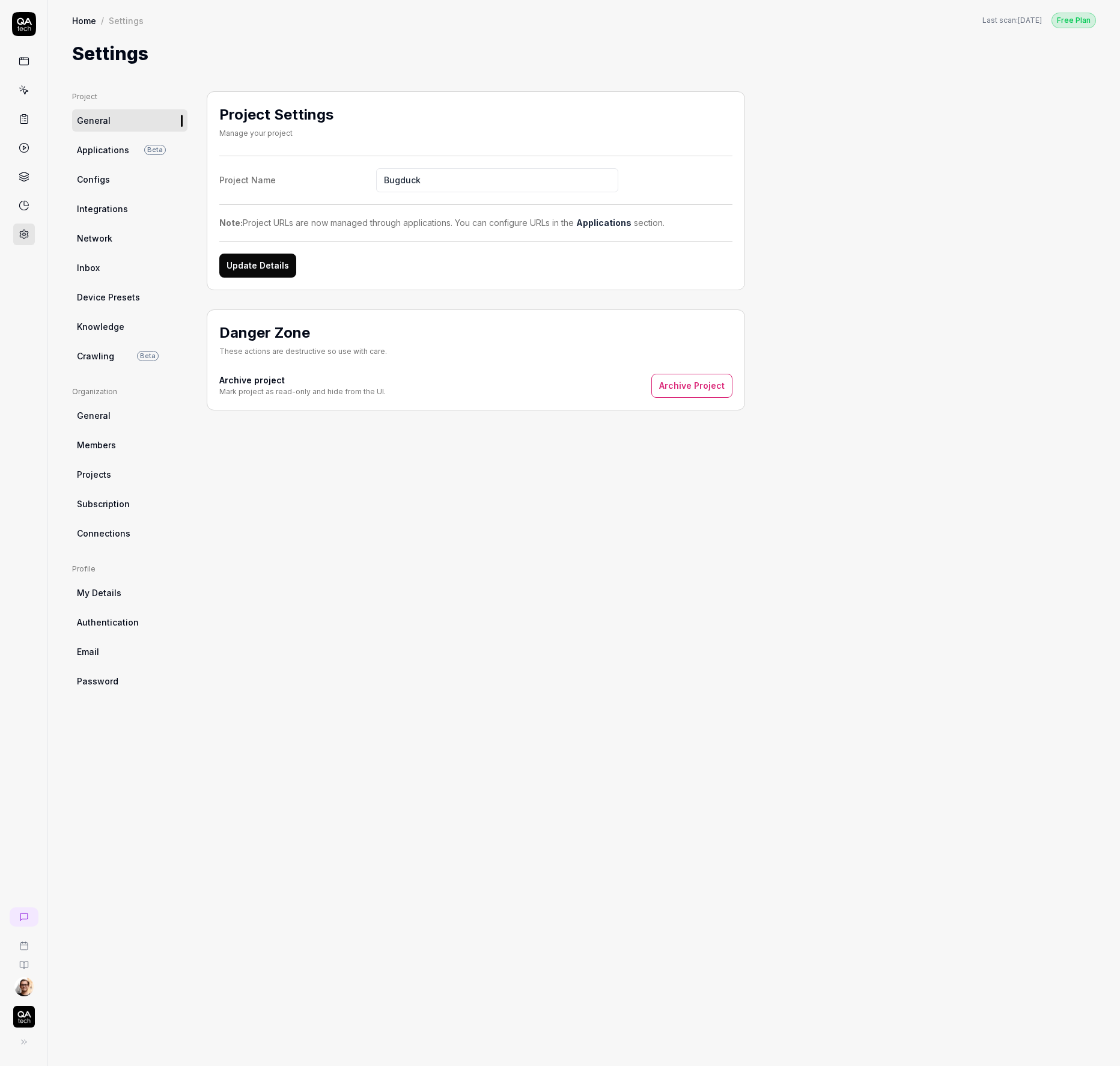
click at [120, 531] on span "Connections" at bounding box center [104, 533] width 54 height 12
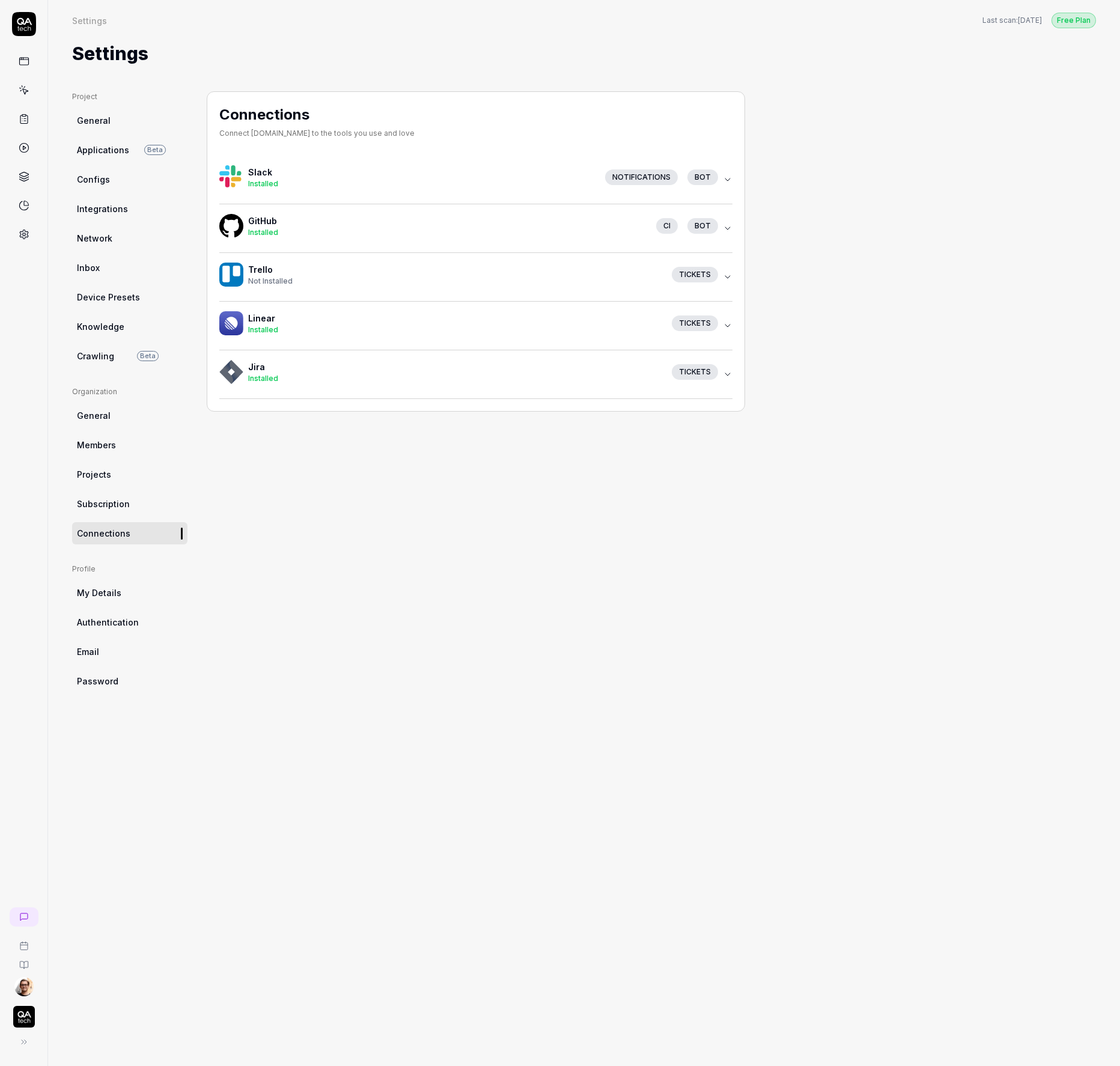
click at [122, 355] on link "Crawling Beta" at bounding box center [130, 356] width 115 height 22
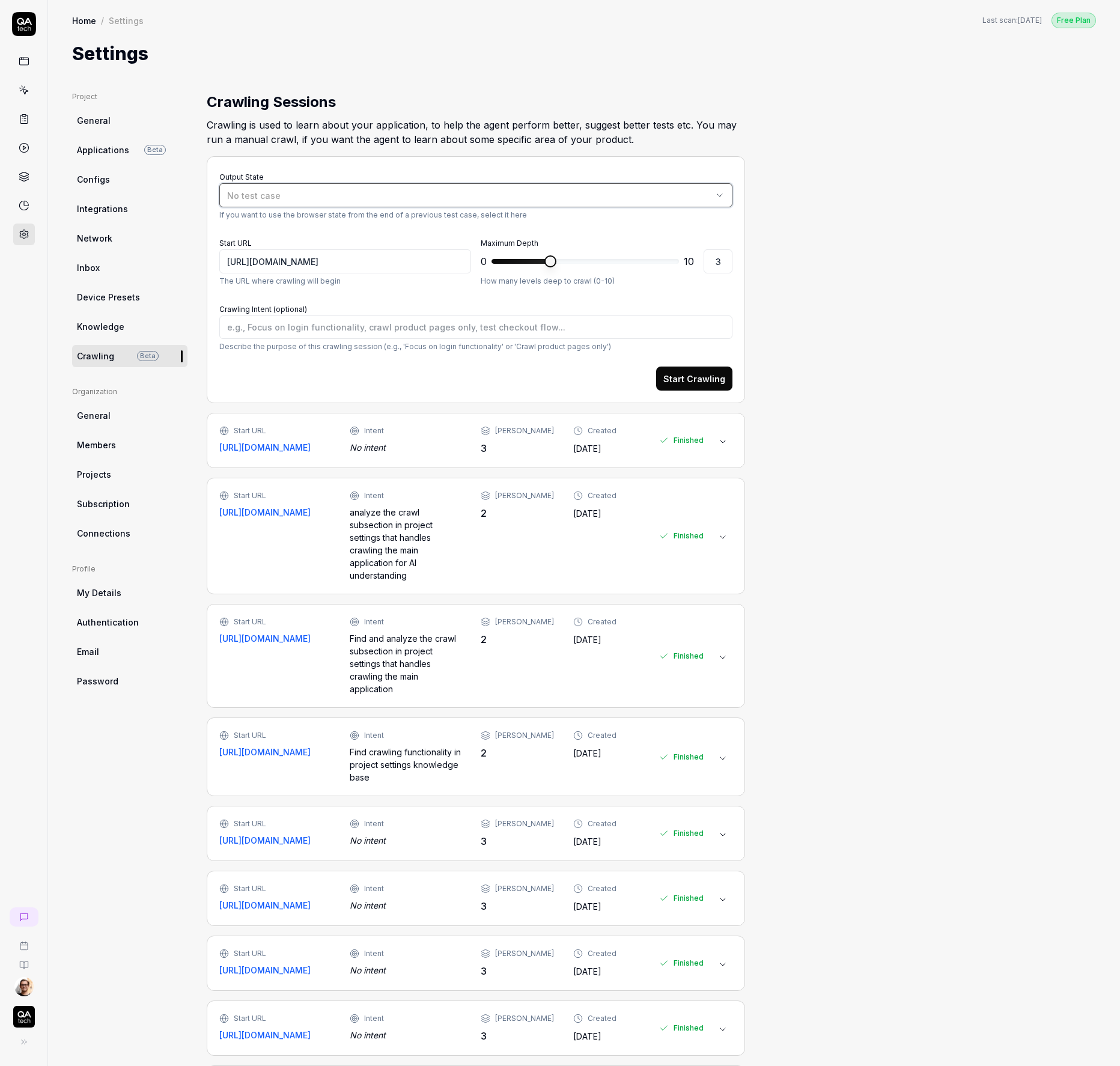
click at [418, 190] on div "No test case" at bounding box center [470, 196] width 486 height 12
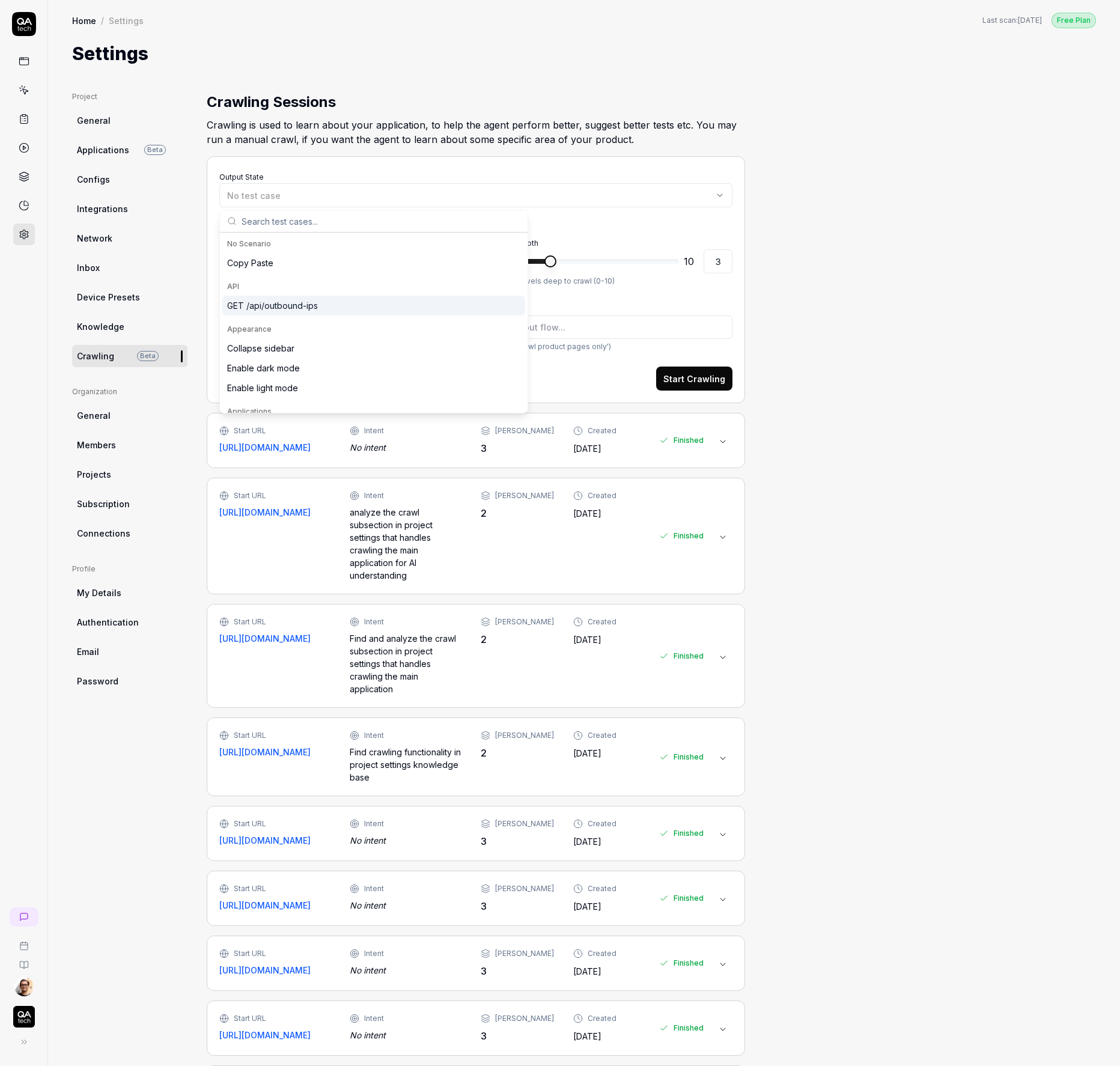
click at [336, 308] on div "GET /api/outbound-ips" at bounding box center [374, 305] width 303 height 20
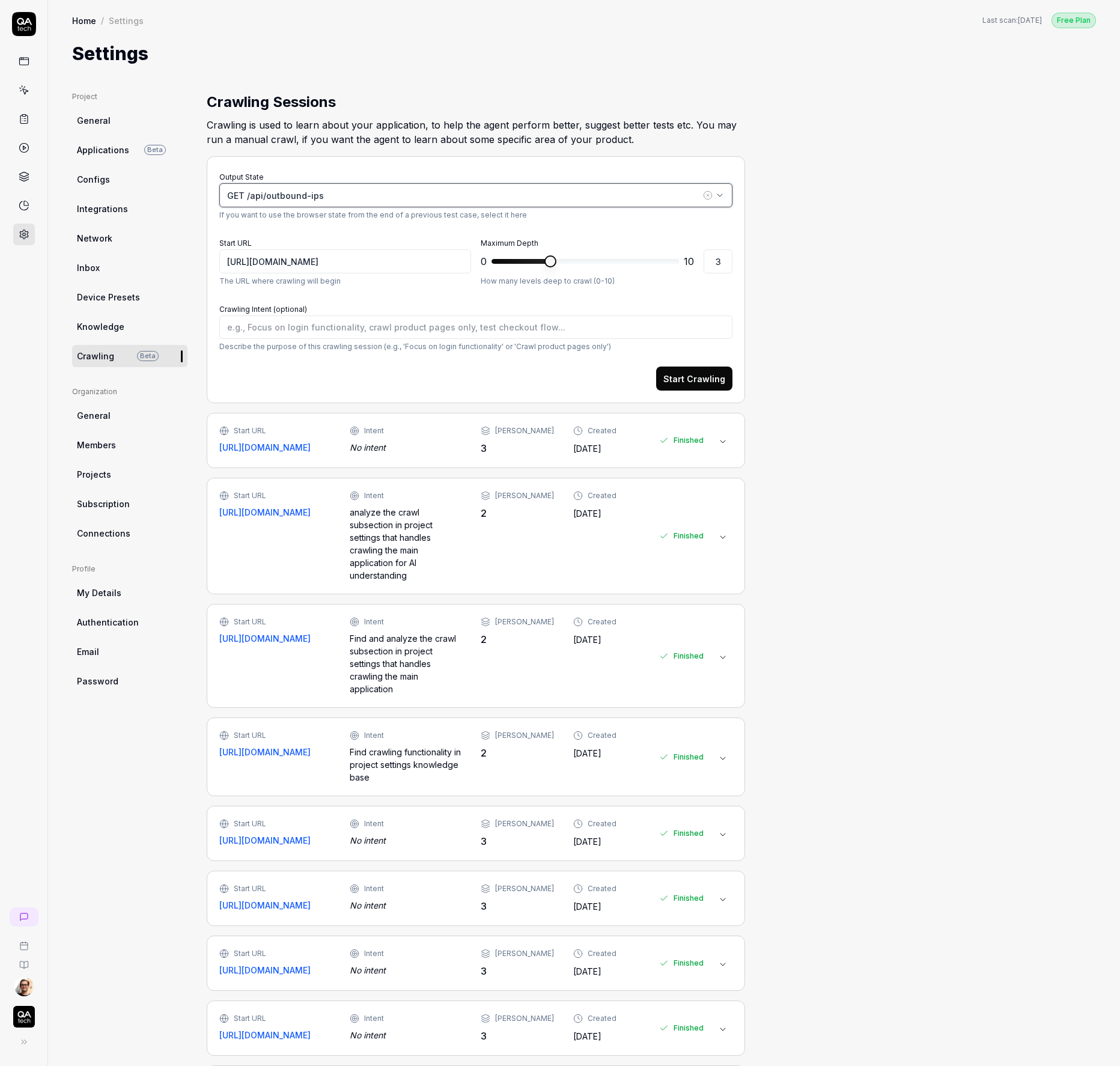
type textarea "*"
type input "https://app.bugduck.tech/api/outbound-ips"
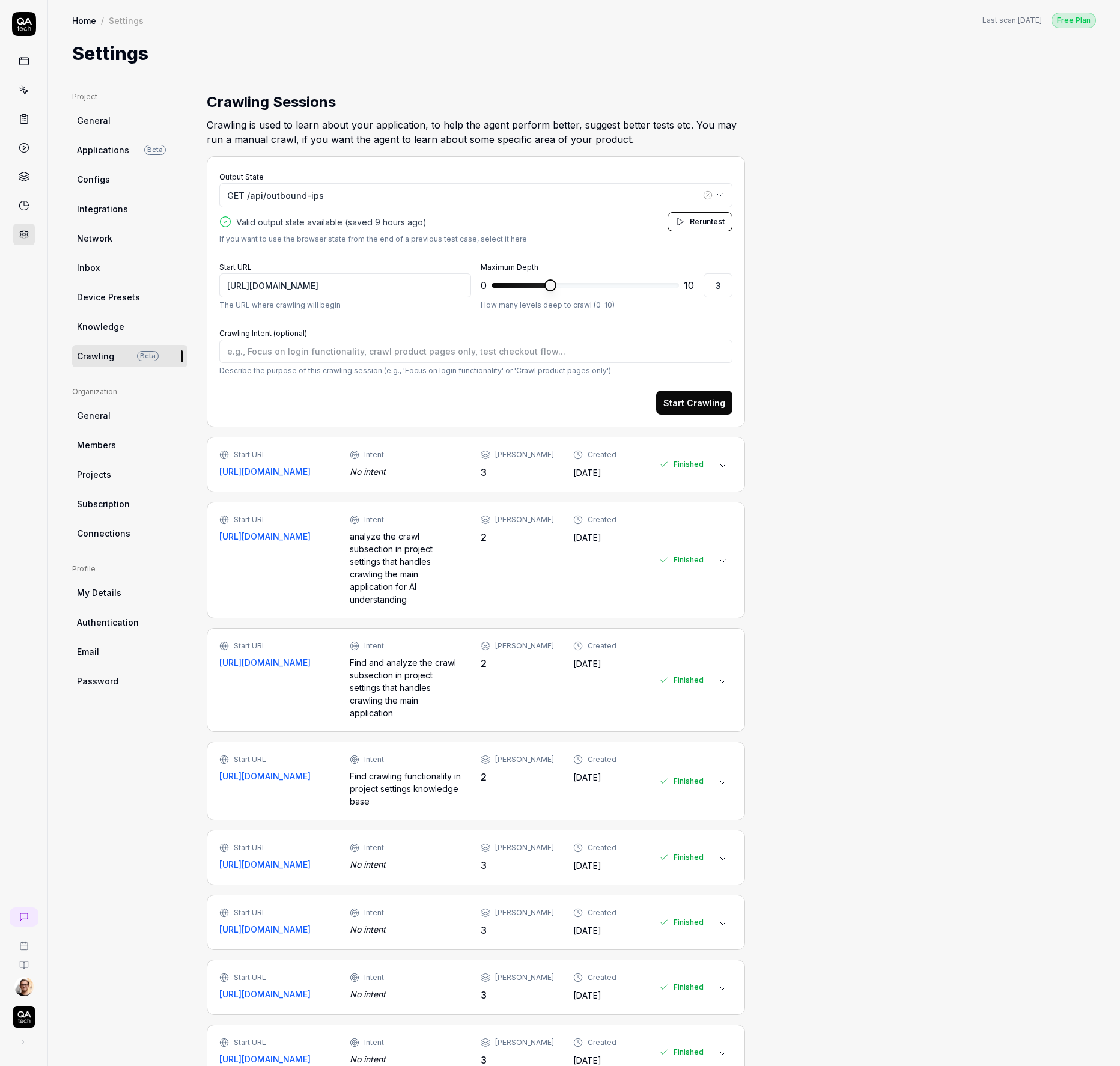
click at [702, 222] on span "Rerun" at bounding box center [700, 221] width 21 height 9
click at [25, 93] on icon at bounding box center [25, 92] width 6 height 6
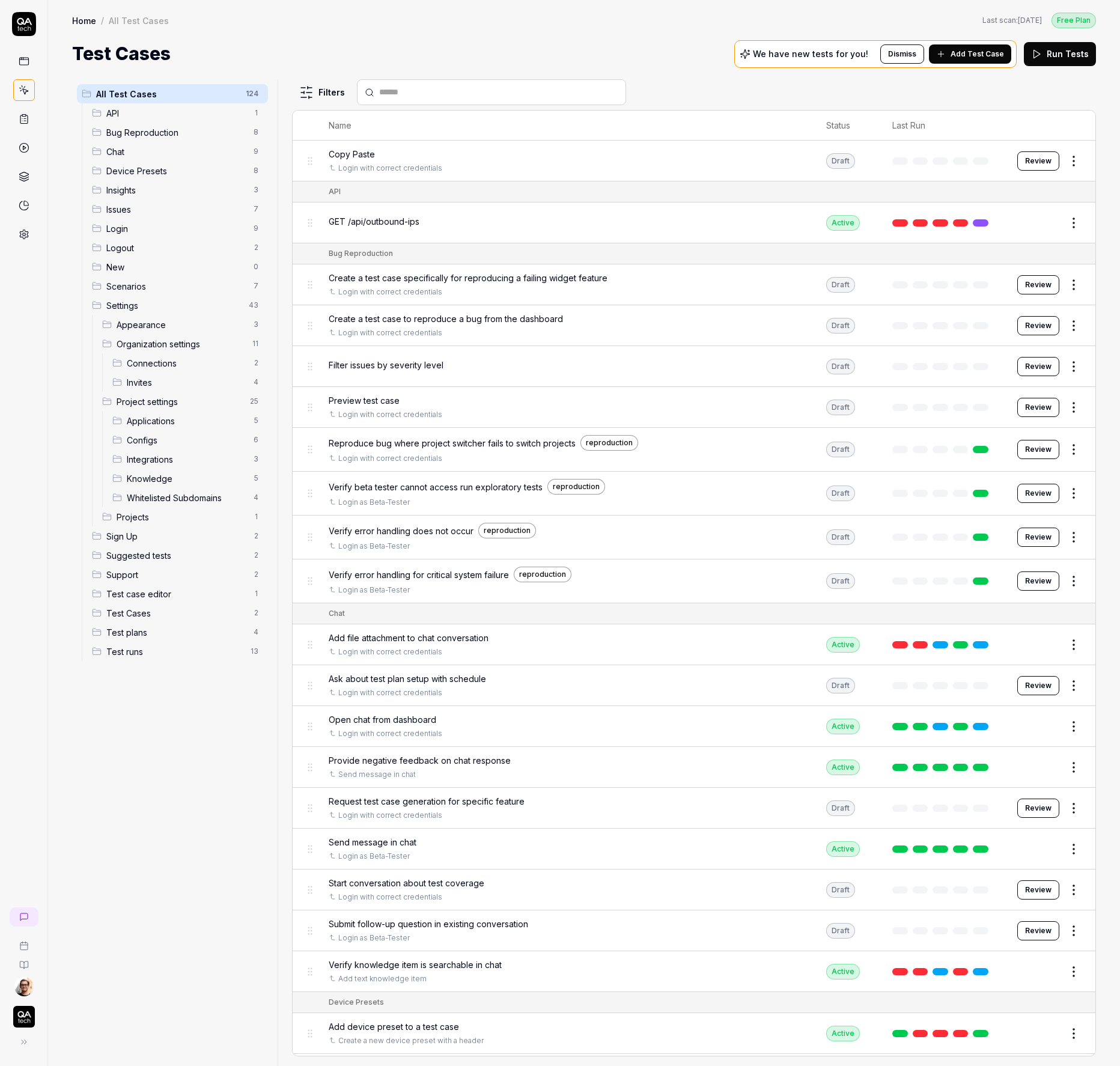
click at [398, 222] on span "GET /api/outbound-ips" at bounding box center [374, 221] width 91 height 12
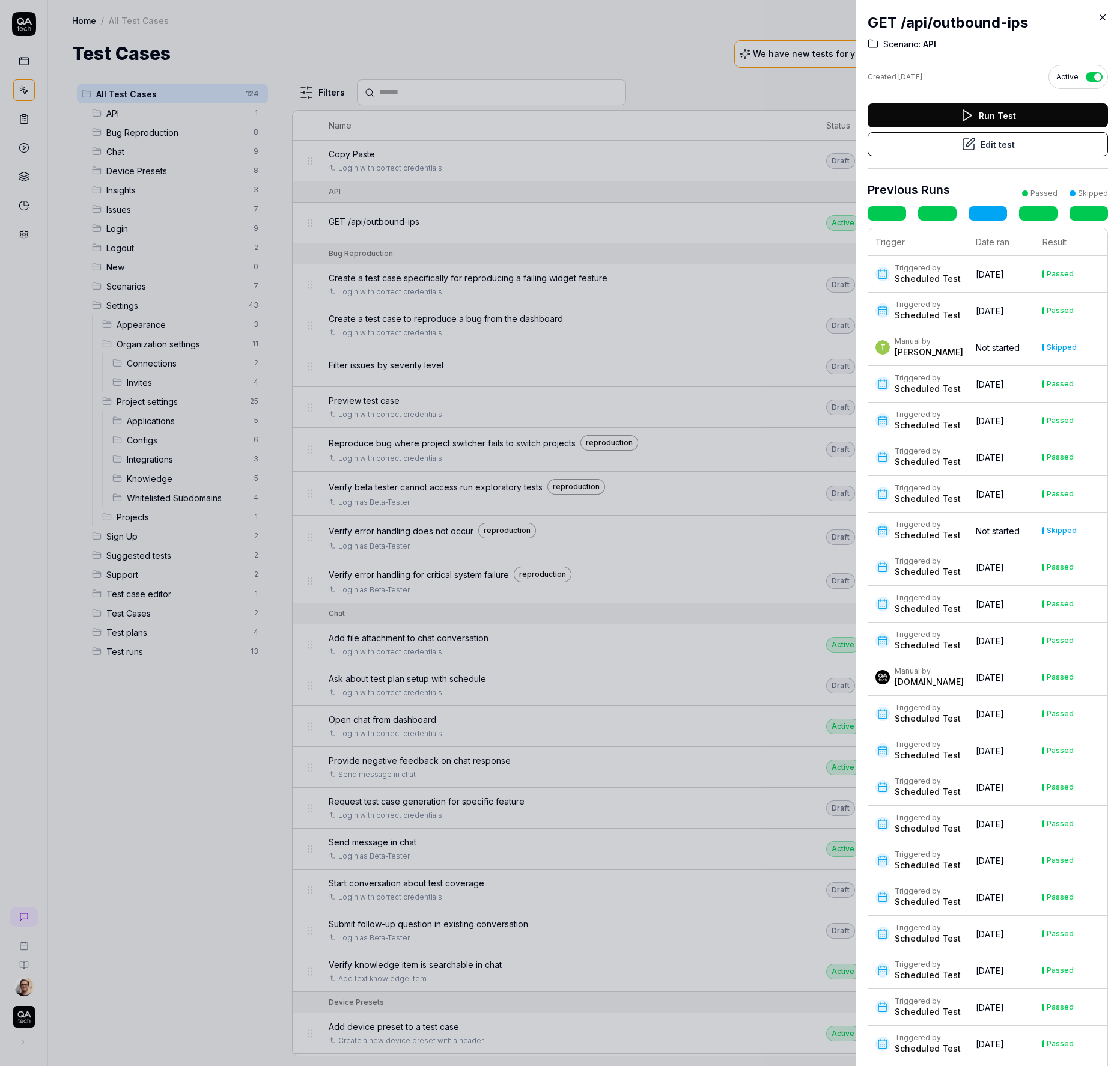
click at [1026, 148] on button "Edit test" at bounding box center [987, 144] width 240 height 24
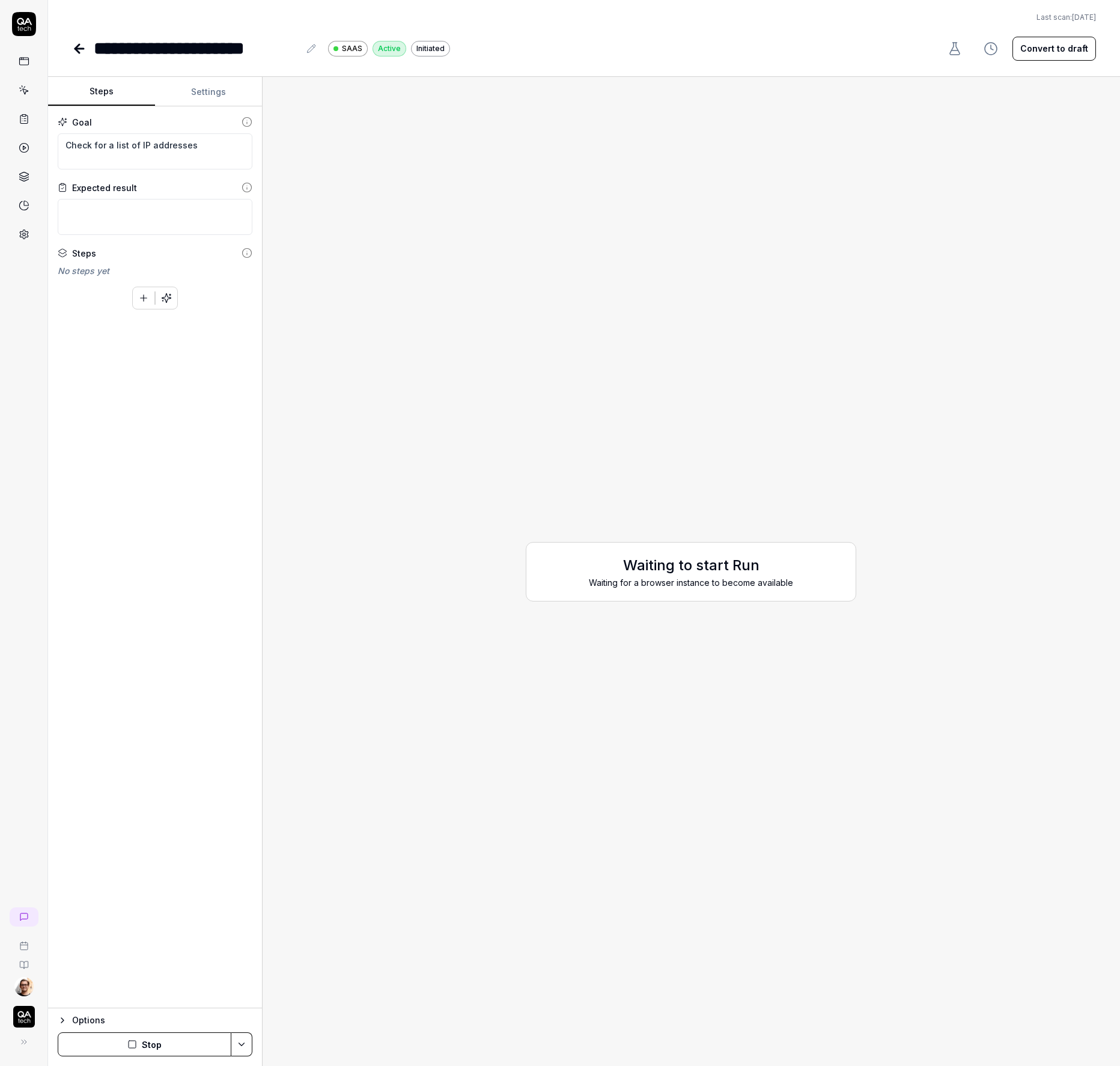
click at [195, 91] on button "Settings" at bounding box center [209, 92] width 107 height 29
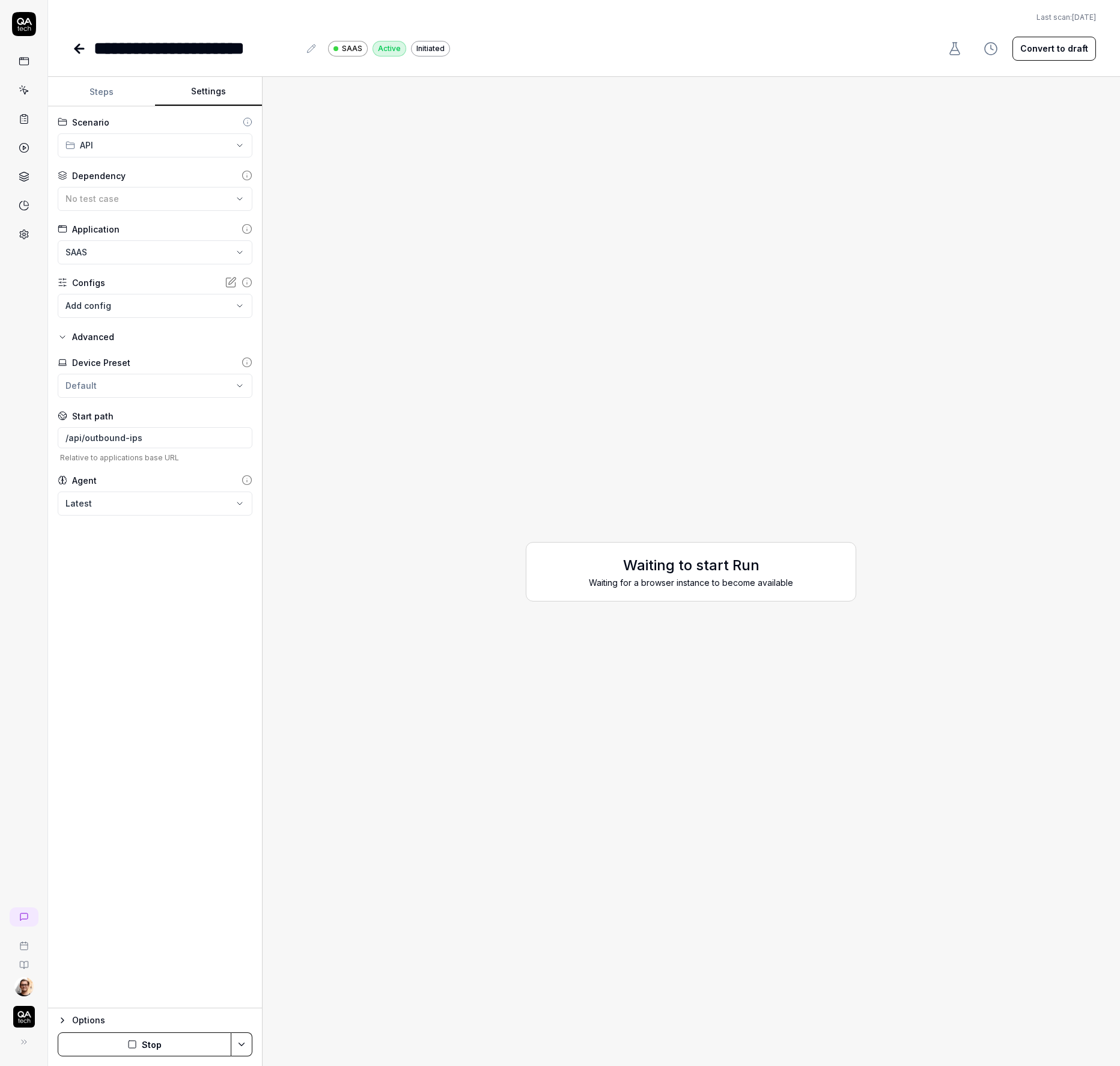
click at [77, 83] on button "Steps" at bounding box center [102, 92] width 107 height 29
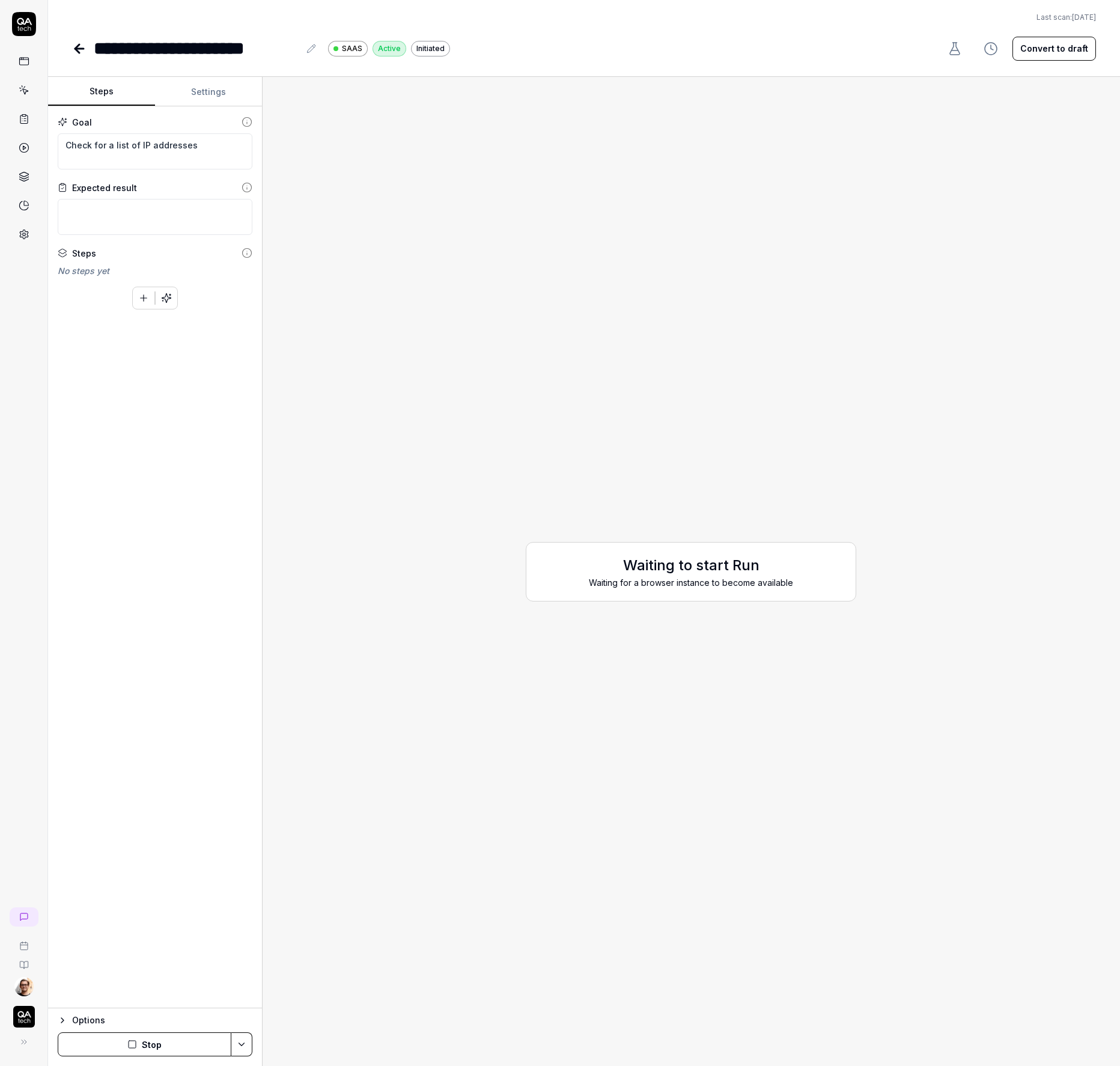
click at [170, 1043] on button "Stop" at bounding box center [145, 1044] width 173 height 24
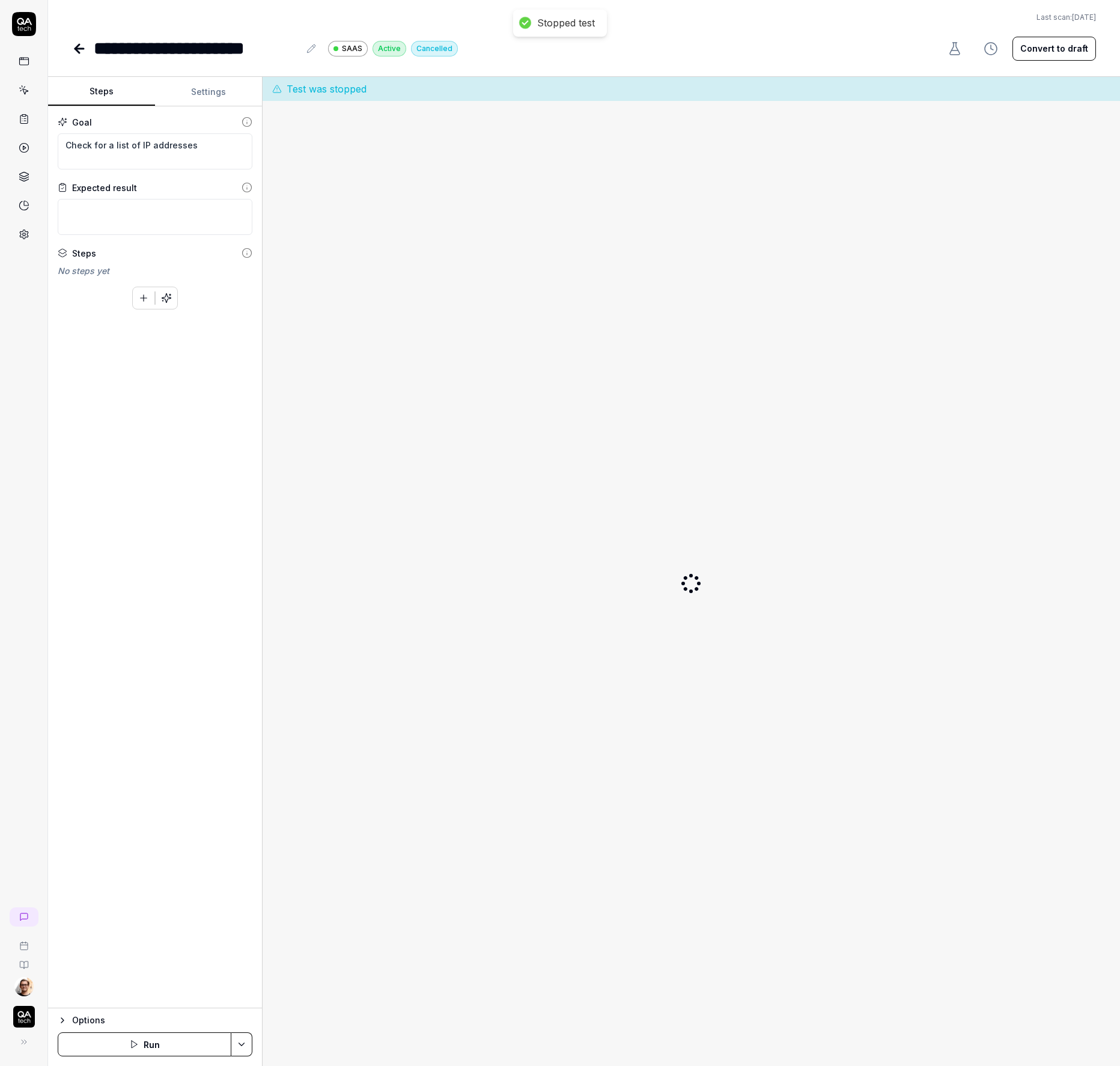
click at [163, 1039] on button "Run" at bounding box center [145, 1044] width 173 height 24
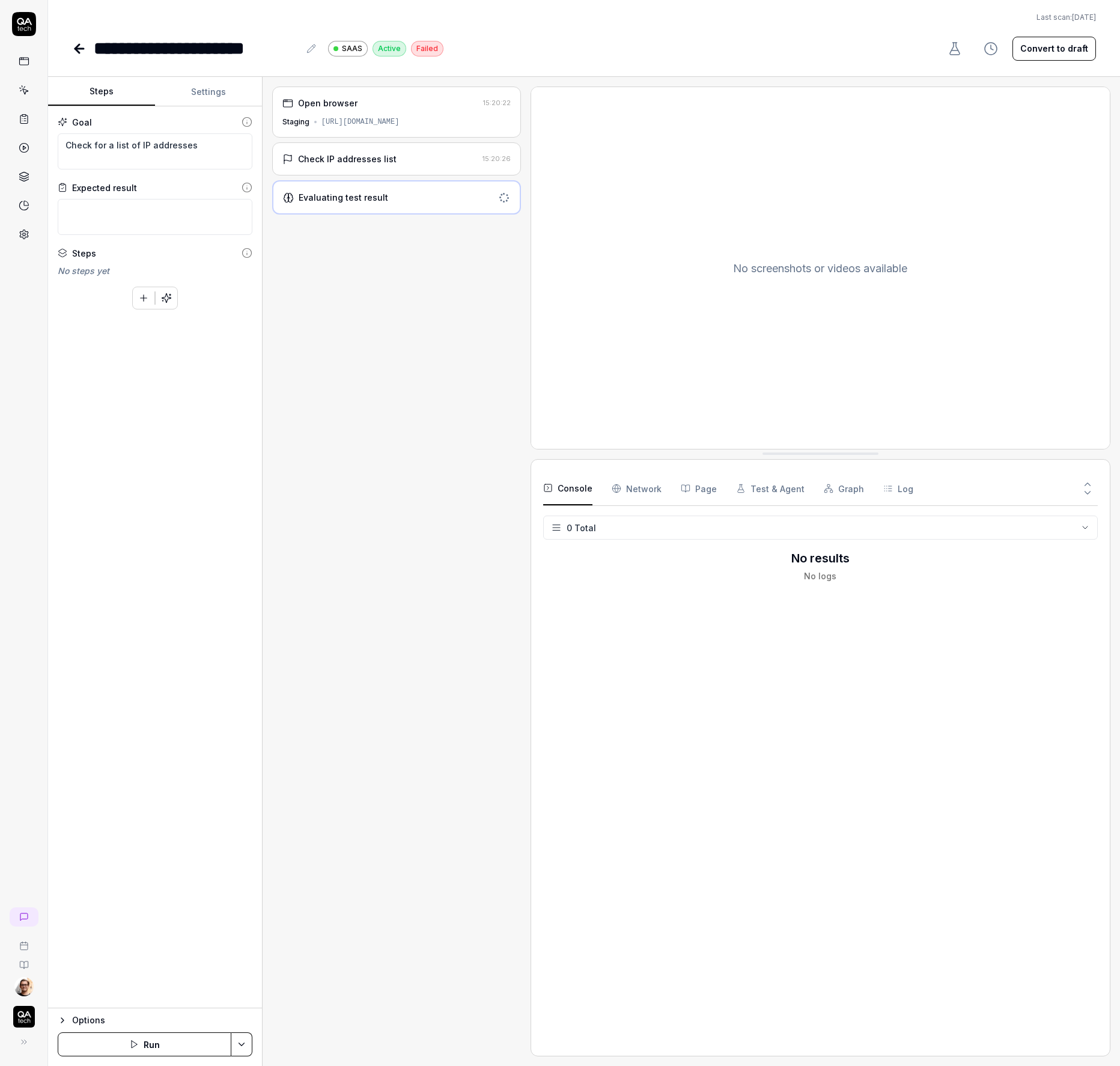
click at [382, 158] on div "Check IP addresses list" at bounding box center [347, 159] width 99 height 12
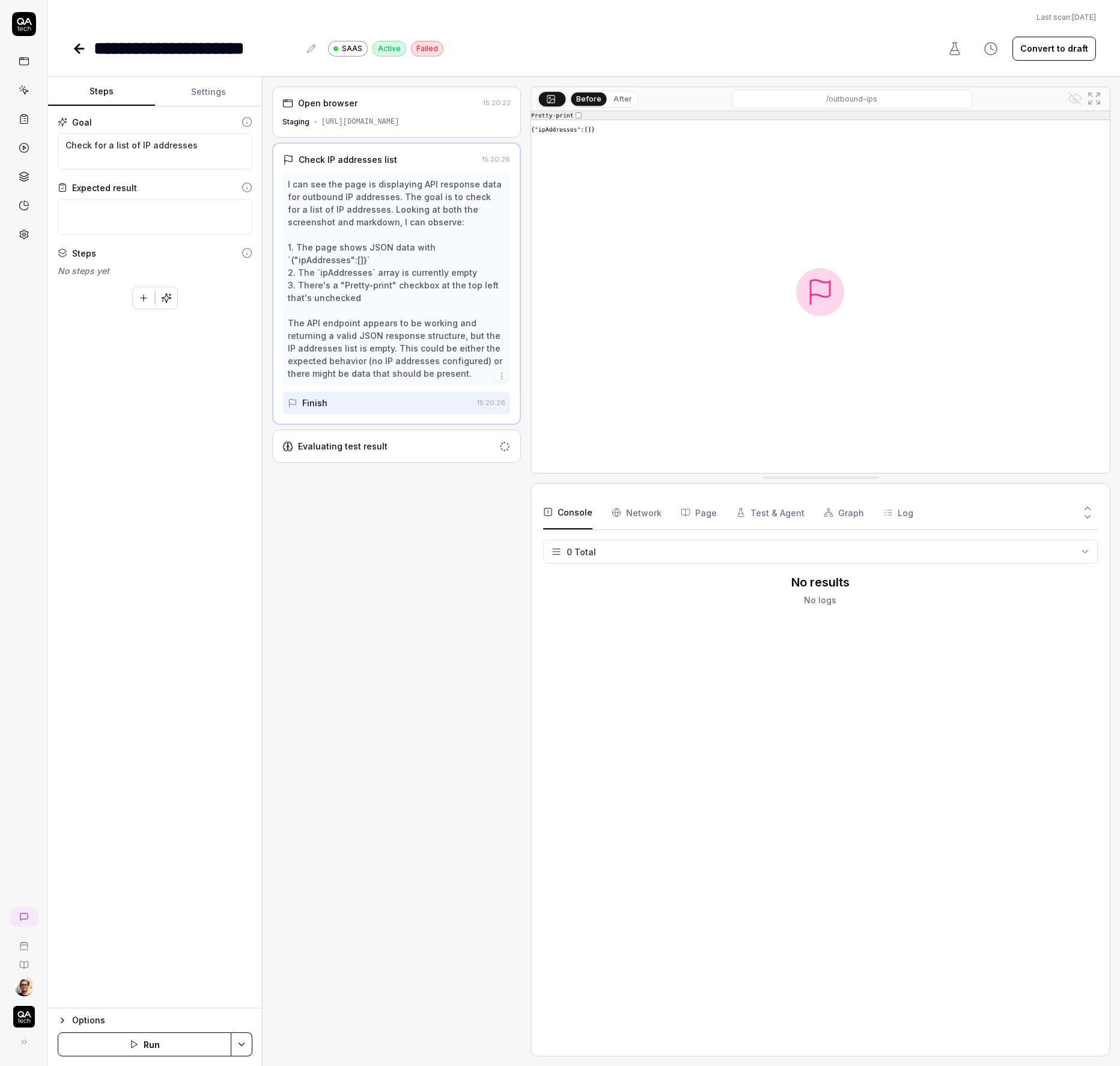
click at [382, 455] on div "Evaluating test result" at bounding box center [397, 446] width 249 height 33
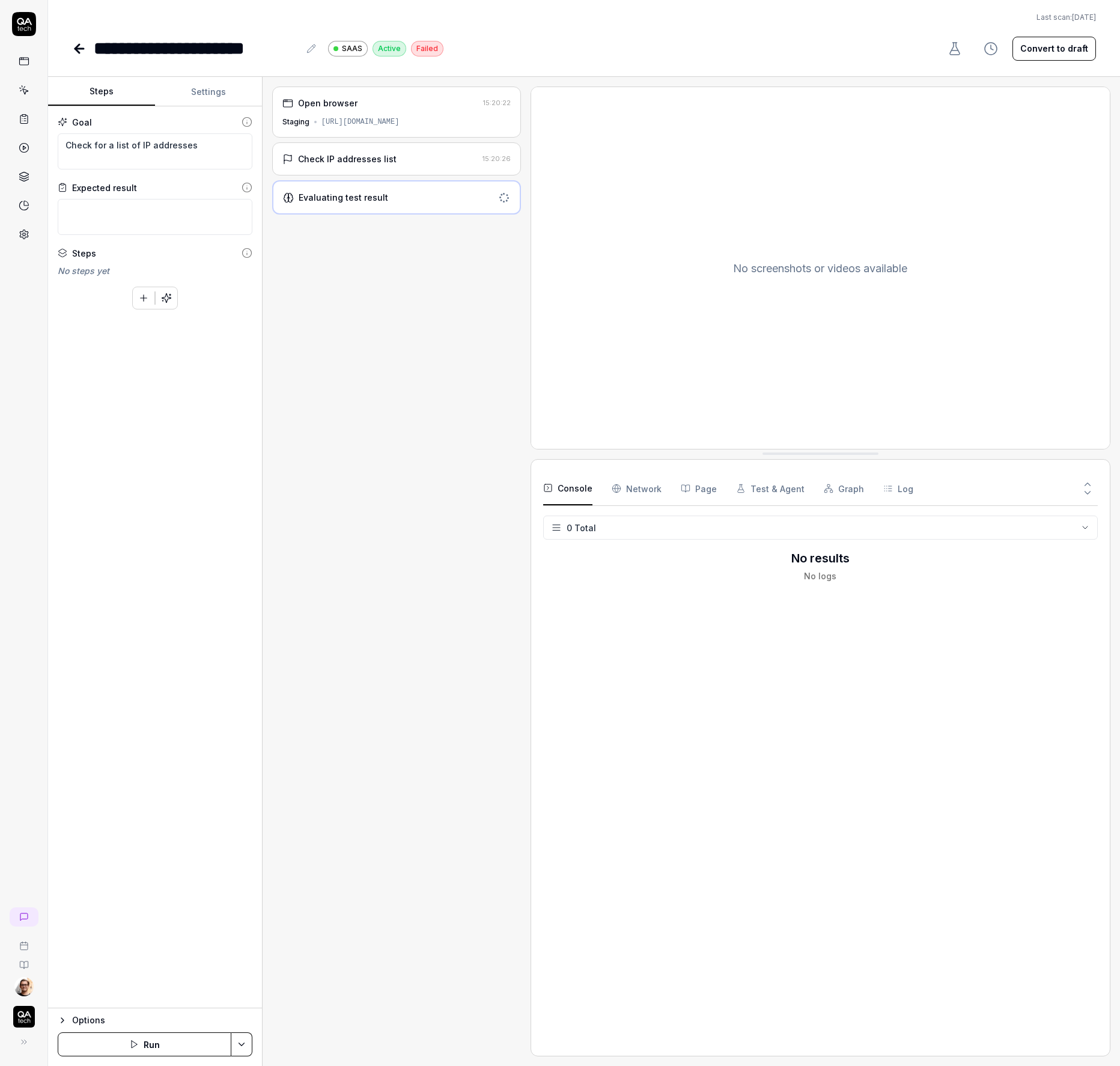
click at [380, 159] on div "Check IP addresses list" at bounding box center [347, 159] width 99 height 12
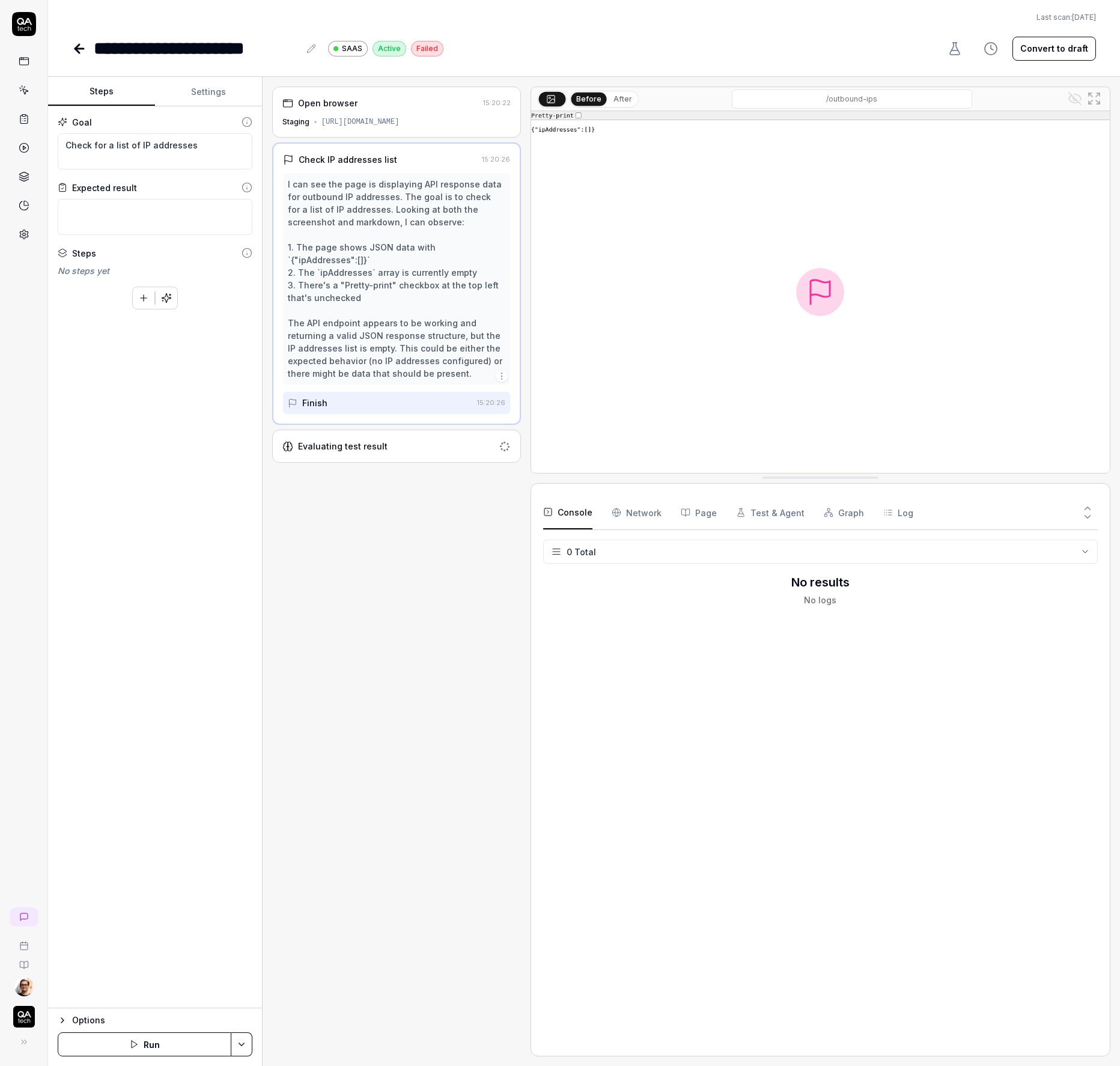
click at [299, 619] on div "Open browser 15:20:22 Staging https://app.bugduck.tech/api/outbound-ips Check I…" at bounding box center [397, 571] width 249 height 969
type textarea "*"
